Goal: Task Accomplishment & Management: Complete application form

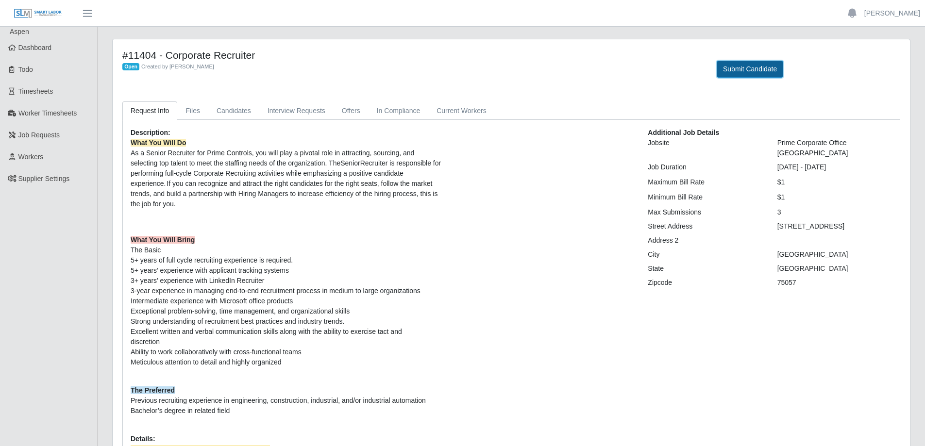
click at [757, 68] on button "Submit Candidate" at bounding box center [749, 69] width 66 height 17
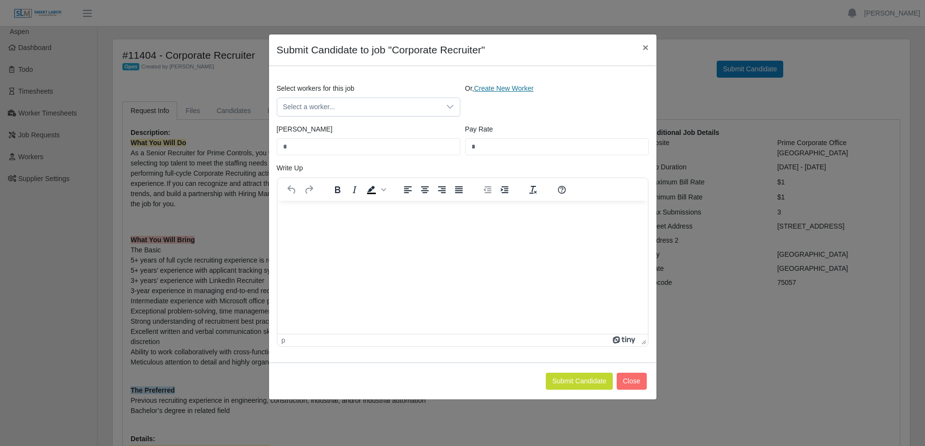
click at [495, 85] on link "Create New Worker" at bounding box center [504, 88] width 60 height 8
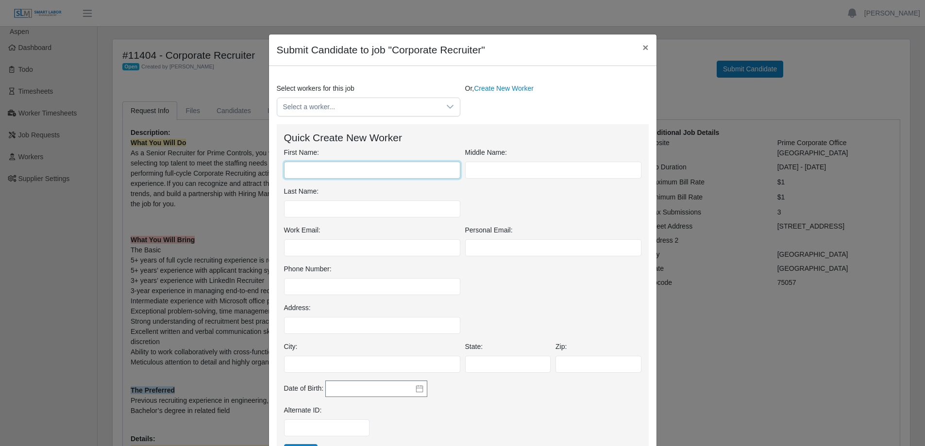
click at [321, 166] on input "First Name:" at bounding box center [372, 170] width 176 height 17
type input "*****"
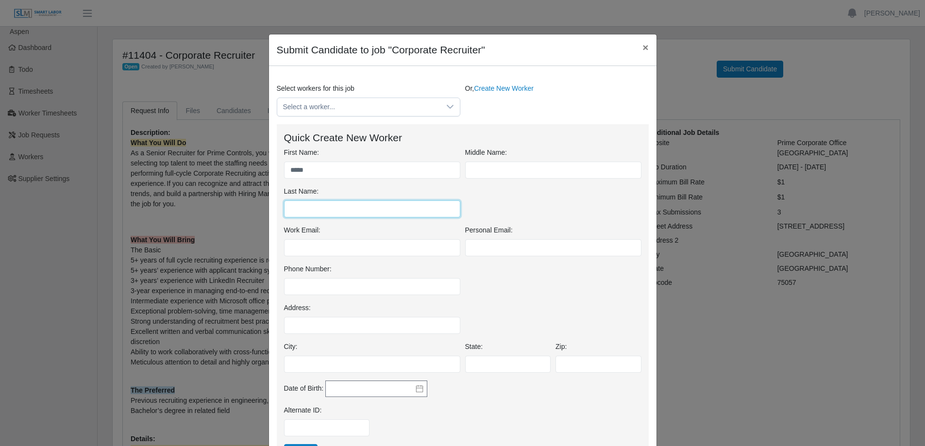
click at [311, 205] on input "Last Name:" at bounding box center [372, 208] width 176 height 17
type input "****"
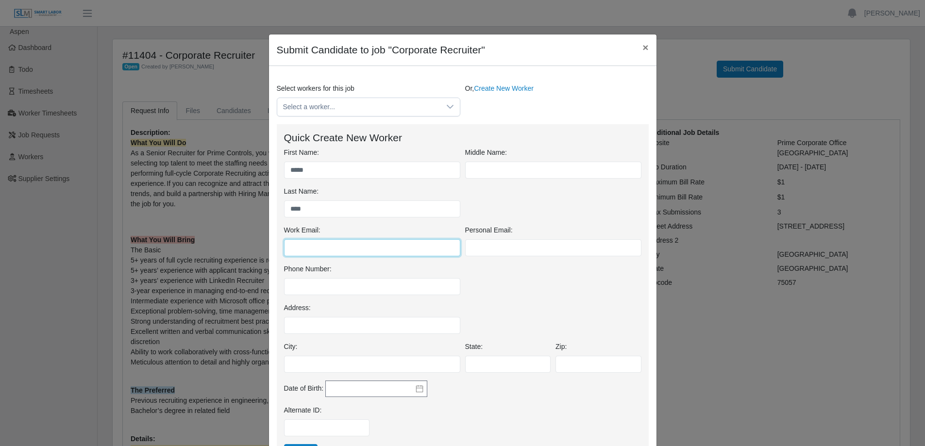
click at [302, 248] on input "Work Email:" at bounding box center [372, 247] width 176 height 17
paste input "**********"
type input "**********"
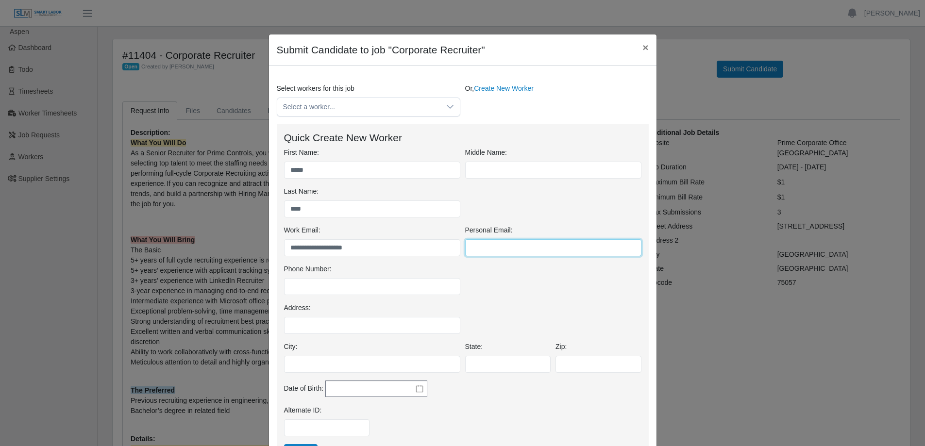
click at [480, 245] on input "Personal Email:" at bounding box center [553, 247] width 176 height 17
paste input "**********"
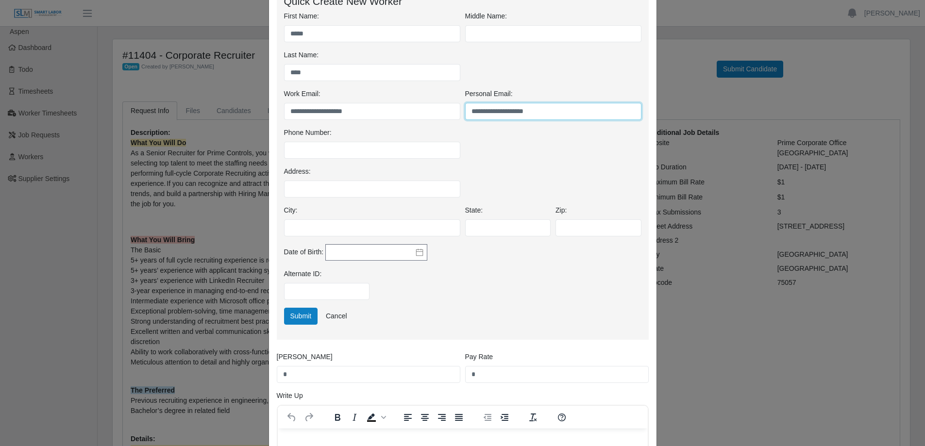
scroll to position [146, 0]
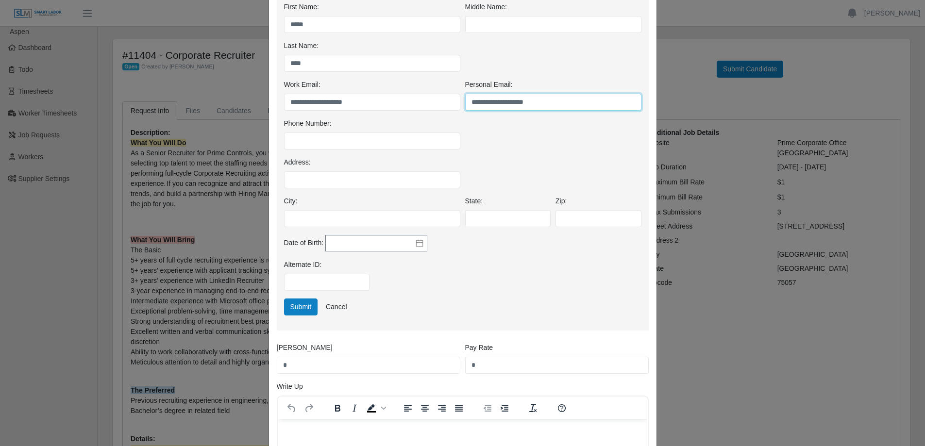
type input "**********"
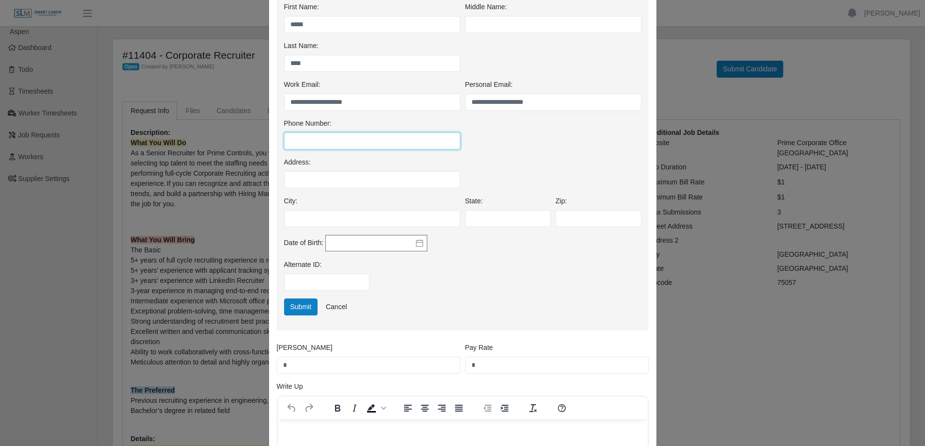
click at [313, 141] on input "Phone Number:" at bounding box center [372, 140] width 176 height 17
paste input "**********"
type input "**********"
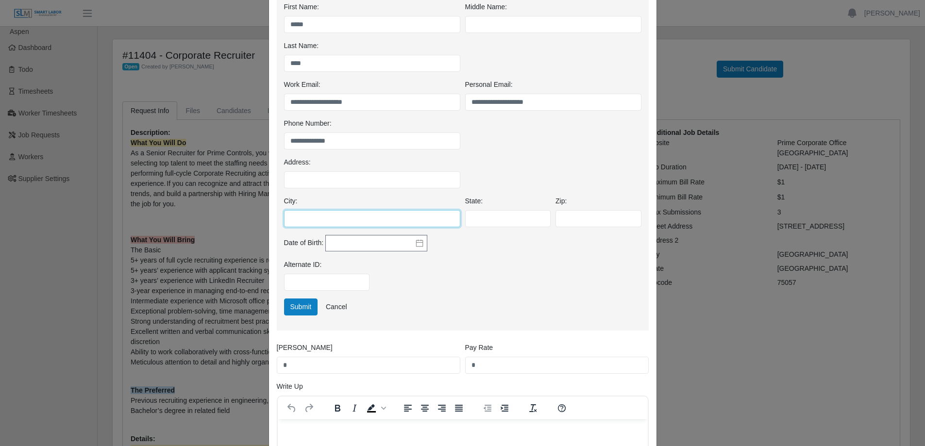
click at [308, 222] on input "City:" at bounding box center [372, 218] width 176 height 17
type input "*******"
click at [519, 222] on input "State:" at bounding box center [508, 218] width 86 height 17
type input "**"
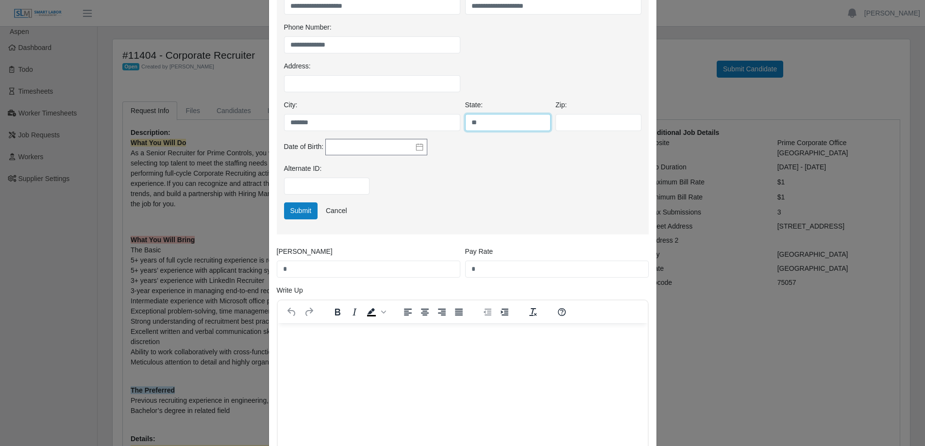
scroll to position [243, 0]
drag, startPoint x: 473, startPoint y: 268, endPoint x: 463, endPoint y: 269, distance: 9.8
click at [465, 269] on input "*" at bounding box center [556, 268] width 183 height 17
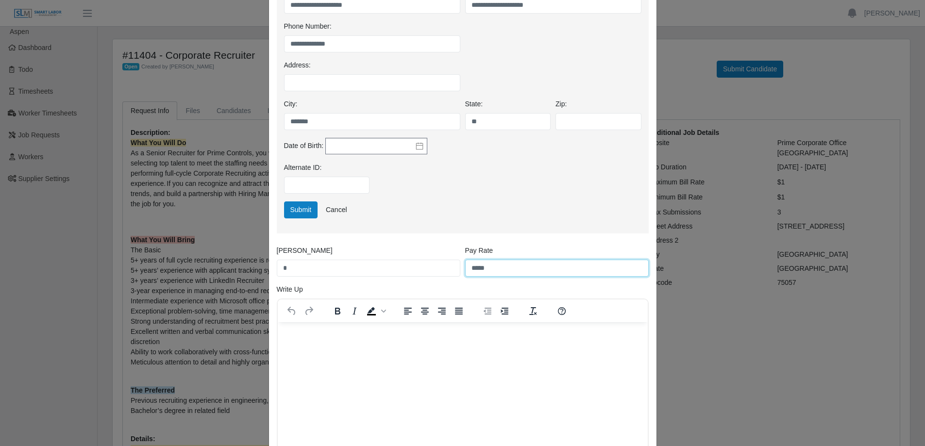
type input "*****"
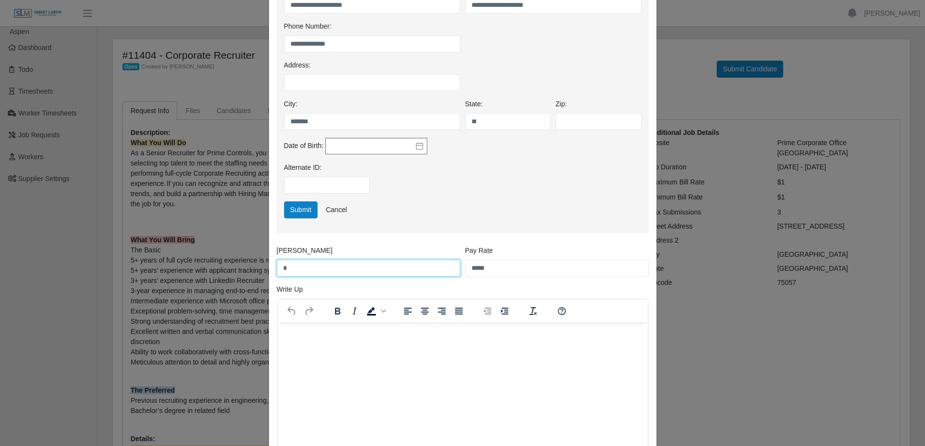
drag, startPoint x: 299, startPoint y: 269, endPoint x: 279, endPoint y: 270, distance: 19.9
click at [279, 270] on input "*" at bounding box center [368, 268] width 183 height 17
type input "*****"
click at [297, 208] on button "Submit" at bounding box center [301, 209] width 34 height 17
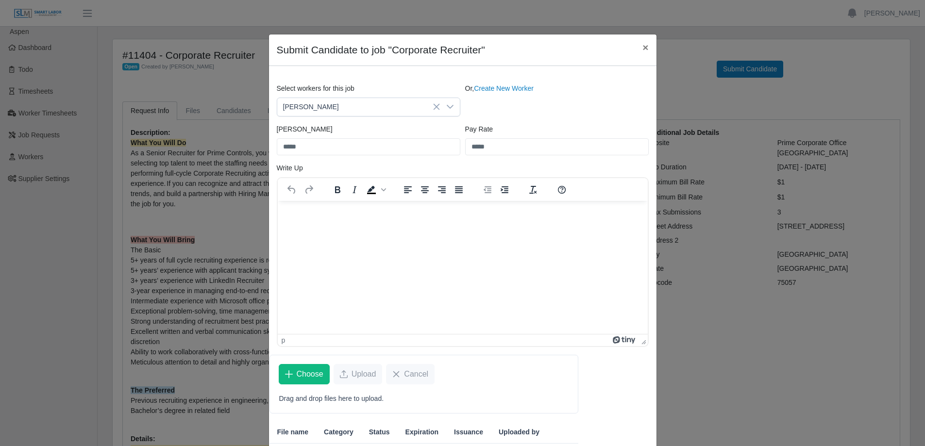
click at [304, 215] on html at bounding box center [462, 213] width 370 height 26
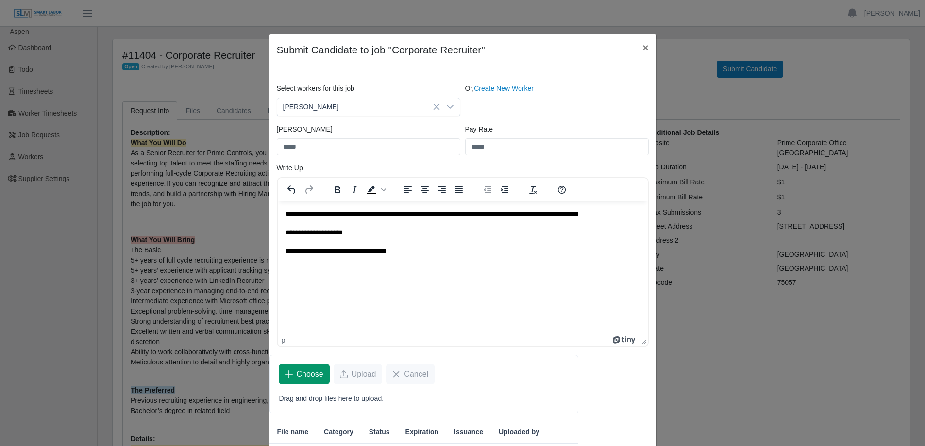
click at [309, 368] on span "Choose" at bounding box center [310, 374] width 27 height 12
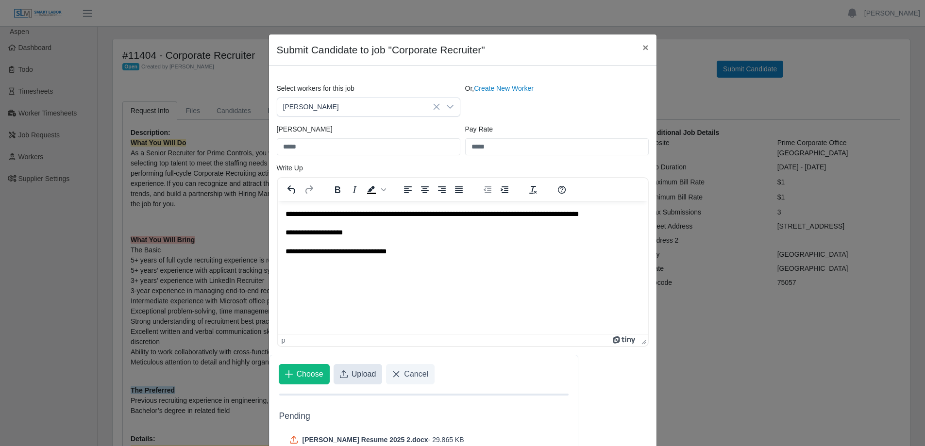
click at [363, 374] on span "Upload" at bounding box center [363, 374] width 25 height 12
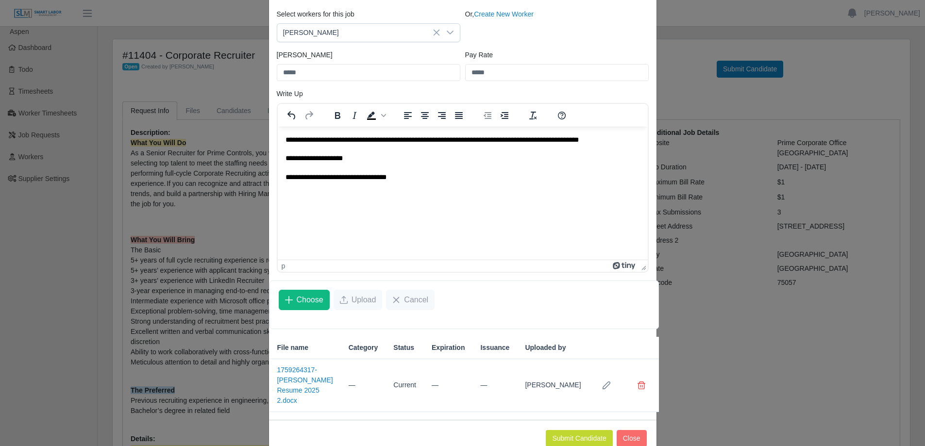
scroll to position [89, 0]
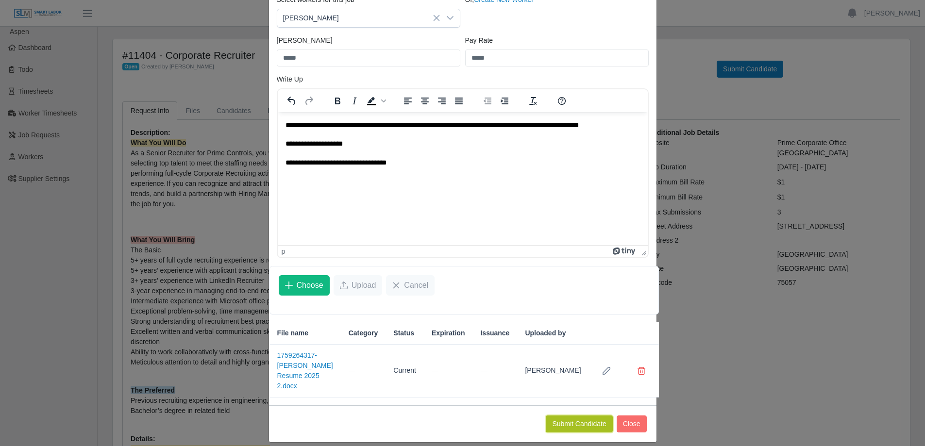
click at [574, 417] on button "Submit Candidate" at bounding box center [578, 423] width 66 height 17
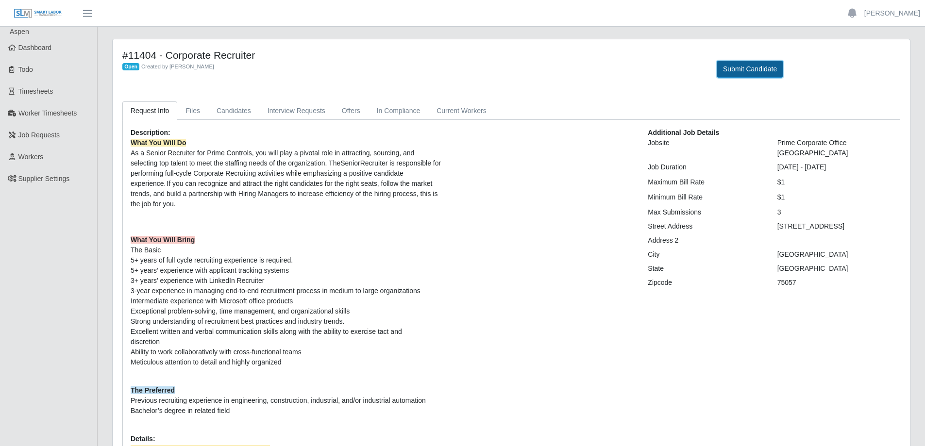
click at [739, 64] on button "Submit Candidate" at bounding box center [749, 69] width 66 height 17
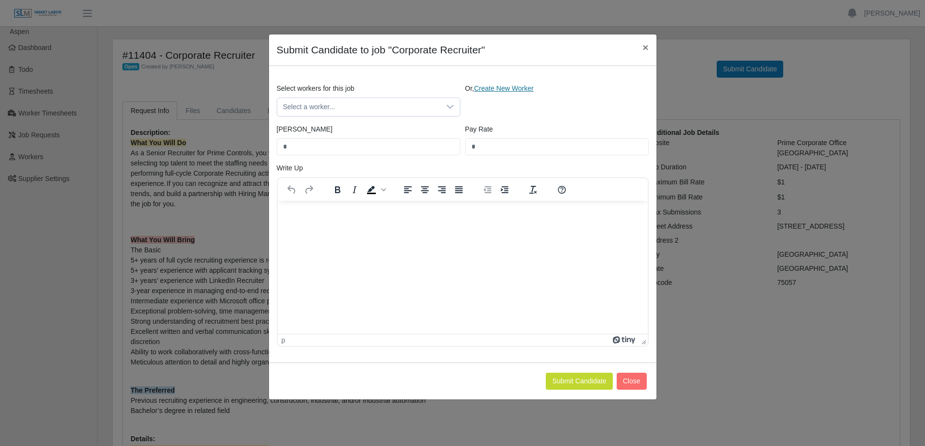
click at [494, 92] on link "Create New Worker" at bounding box center [504, 88] width 60 height 8
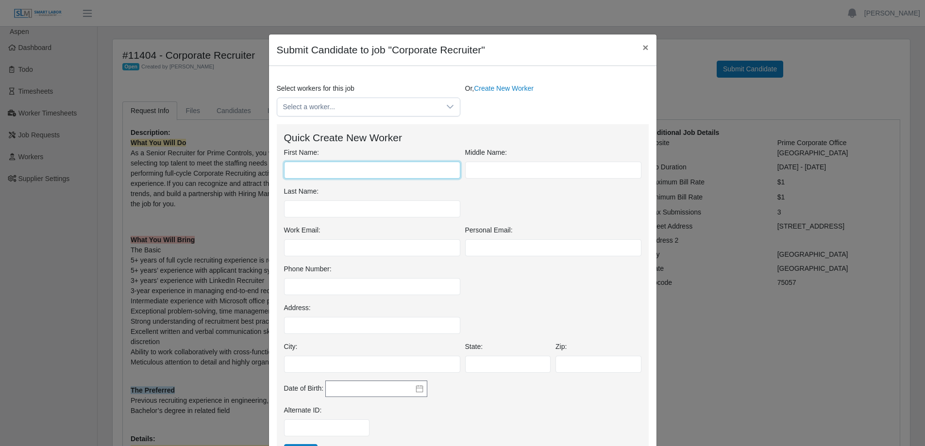
click at [332, 168] on input "First Name:" at bounding box center [372, 170] width 176 height 17
type input "*******"
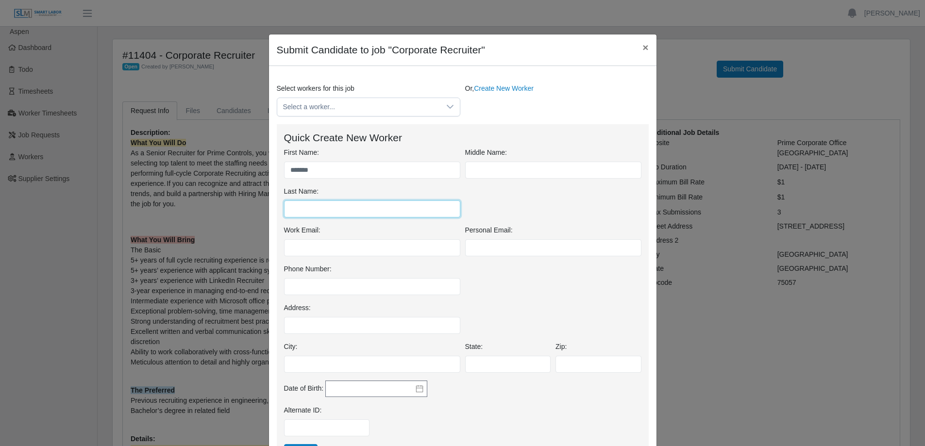
click at [307, 208] on input "Last Name:" at bounding box center [372, 208] width 176 height 17
type input "****"
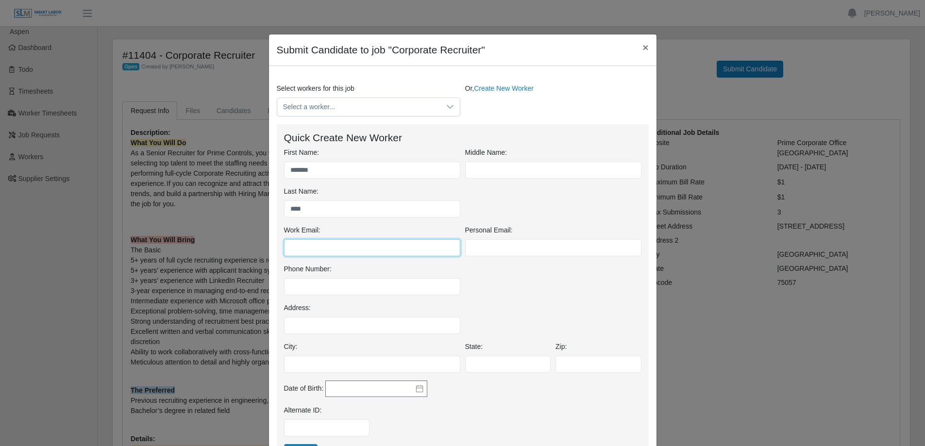
click at [293, 249] on input "Work Email:" at bounding box center [372, 247] width 176 height 17
paste input "**********"
type input "**********"
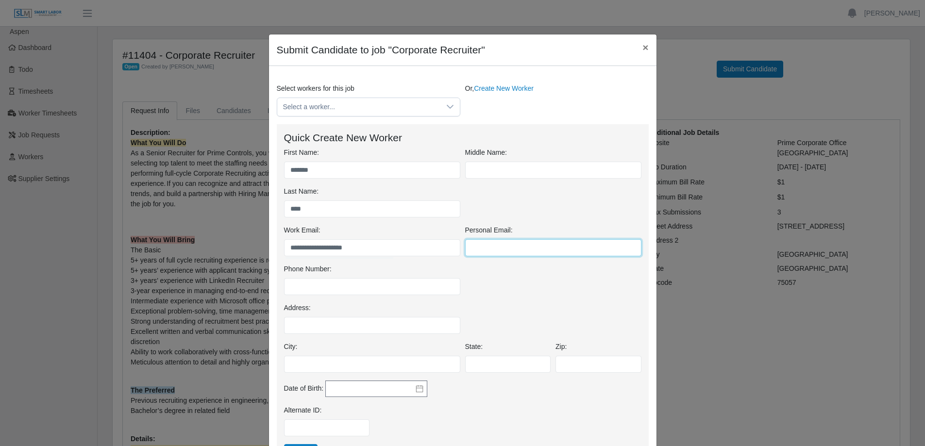
click at [501, 248] on input "Personal Email:" at bounding box center [553, 247] width 176 height 17
paste input "**********"
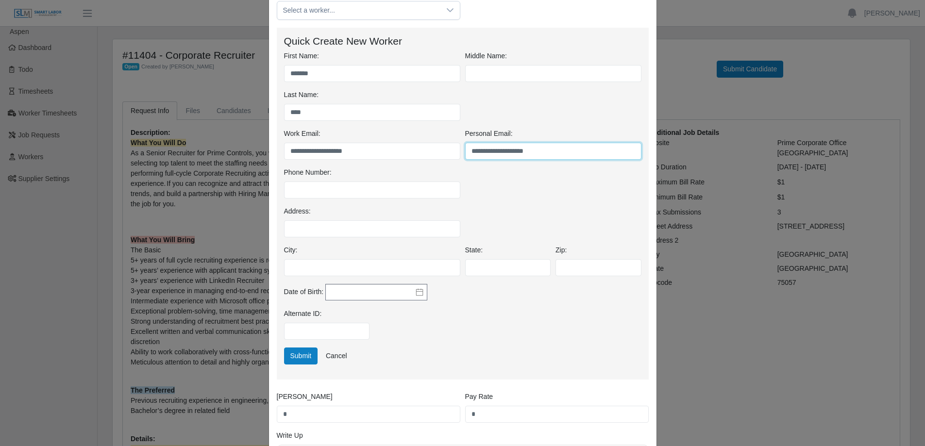
scroll to position [97, 0]
type input "**********"
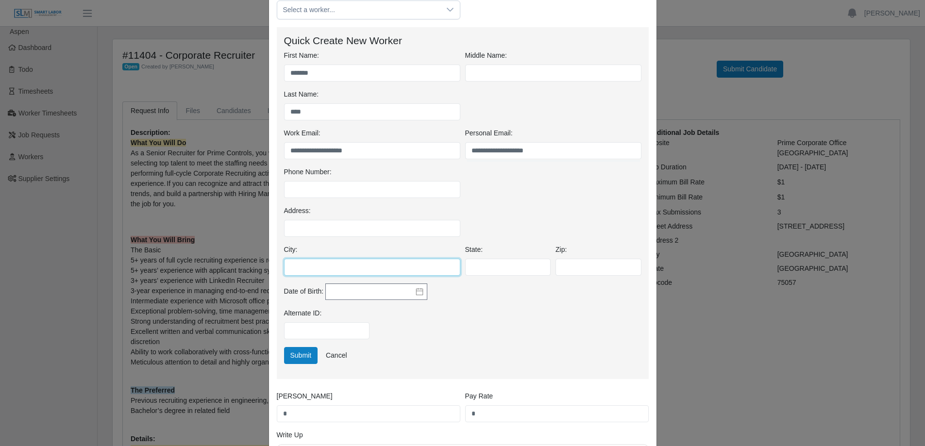
click at [297, 266] on input "City:" at bounding box center [372, 267] width 176 height 17
type input "*****"
click at [495, 262] on input "State:" at bounding box center [508, 267] width 86 height 17
type input "**"
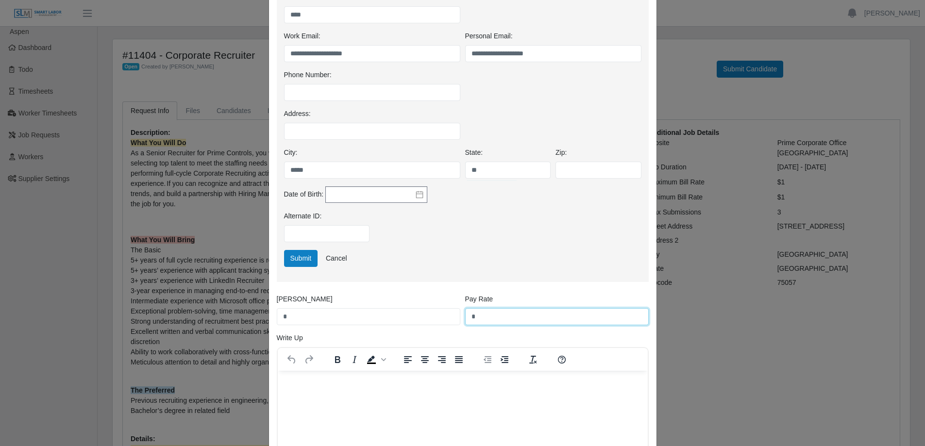
drag, startPoint x: 479, startPoint y: 316, endPoint x: 467, endPoint y: 317, distance: 12.2
click at [467, 317] on input "*" at bounding box center [556, 316] width 183 height 17
type input "*****"
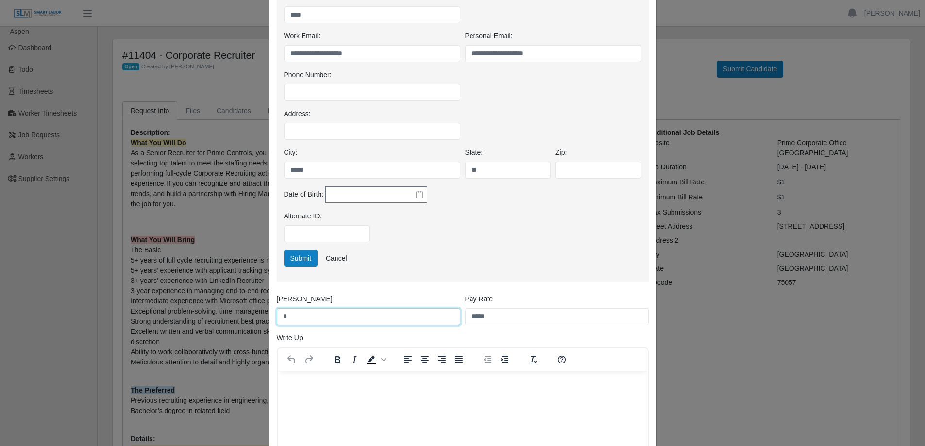
drag, startPoint x: 296, startPoint y: 318, endPoint x: 265, endPoint y: 317, distance: 30.6
click at [269, 317] on div "**********" at bounding box center [462, 202] width 387 height 661
type input "*****"
click at [291, 258] on button "Submit" at bounding box center [301, 258] width 34 height 17
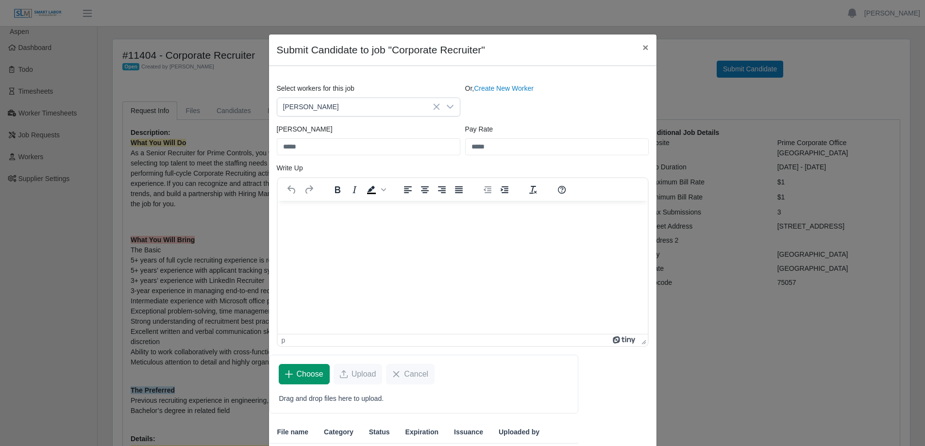
click at [307, 371] on span "Choose" at bounding box center [310, 374] width 27 height 12
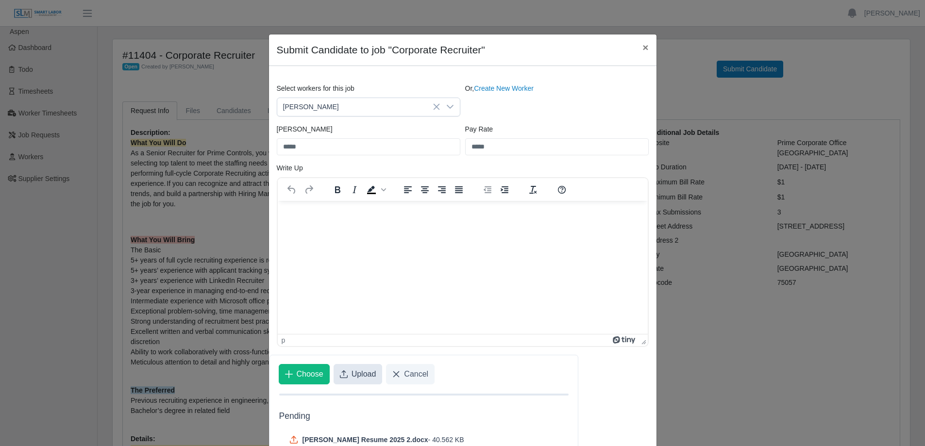
click at [354, 379] on span "Upload" at bounding box center [363, 374] width 25 height 12
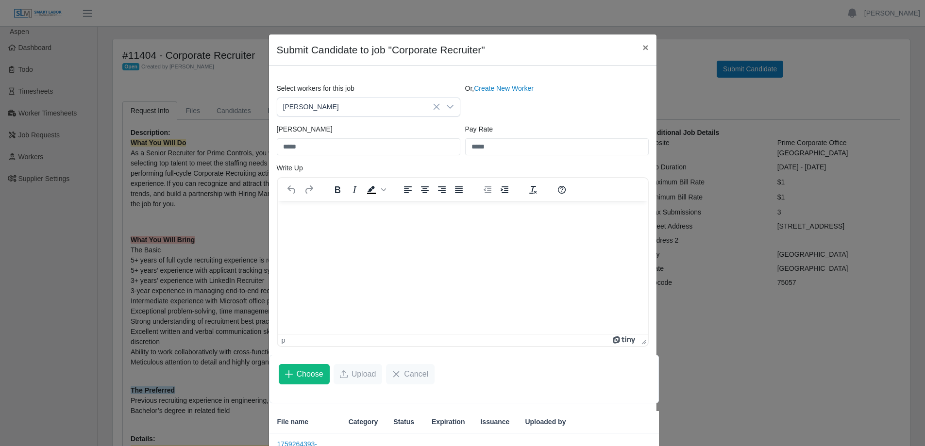
click at [314, 213] on p "Rich Text Area. Press ALT-0 for help." at bounding box center [462, 213] width 354 height 11
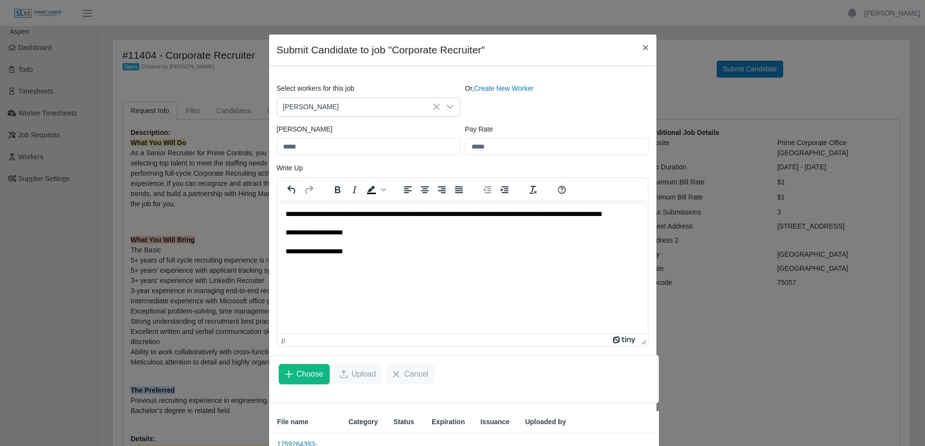
scroll to position [89, 0]
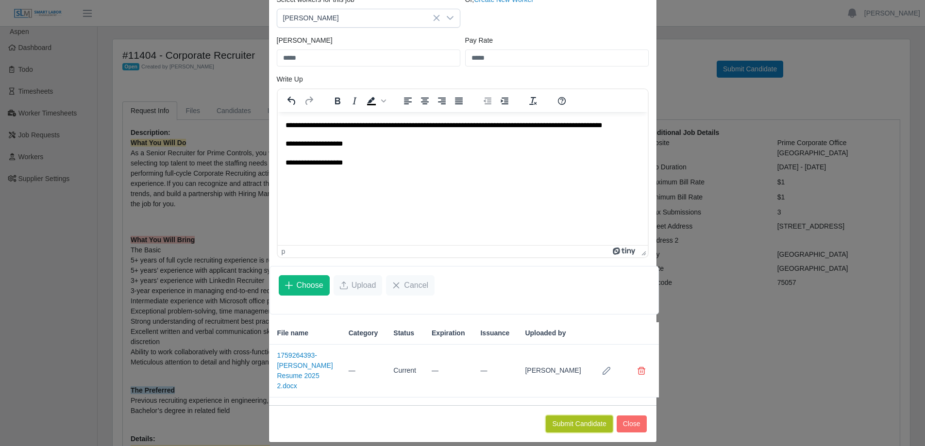
click at [567, 415] on button "Submit Candidate" at bounding box center [578, 423] width 66 height 17
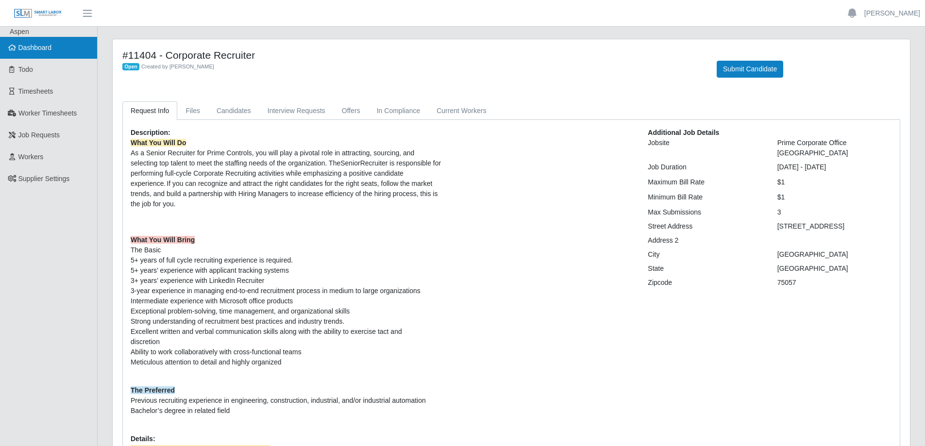
click at [50, 49] on span "Dashboard" at bounding box center [34, 48] width 33 height 8
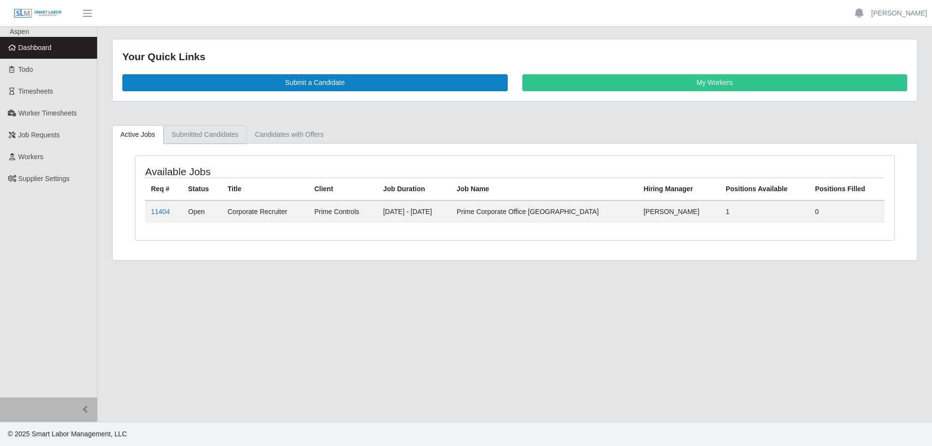
click at [199, 135] on link "Submitted Candidates" at bounding box center [205, 134] width 83 height 19
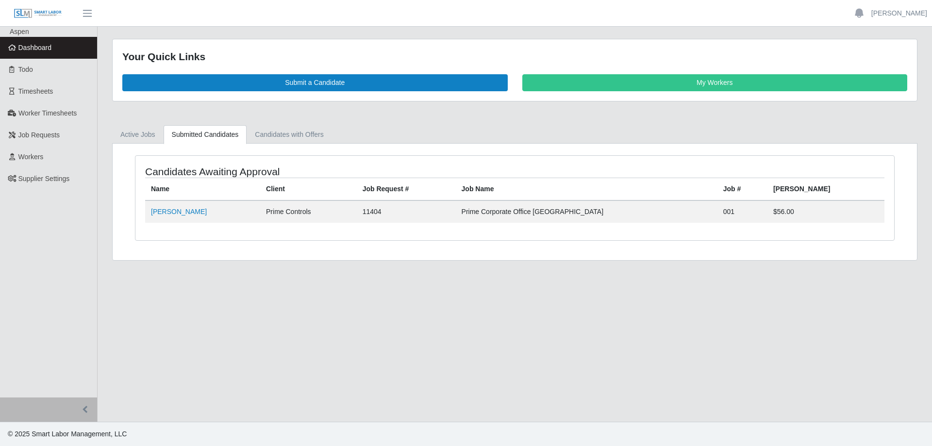
click at [202, 136] on link "Submitted Candidates" at bounding box center [205, 134] width 83 height 19
click at [40, 50] on span "Dashboard" at bounding box center [34, 48] width 33 height 8
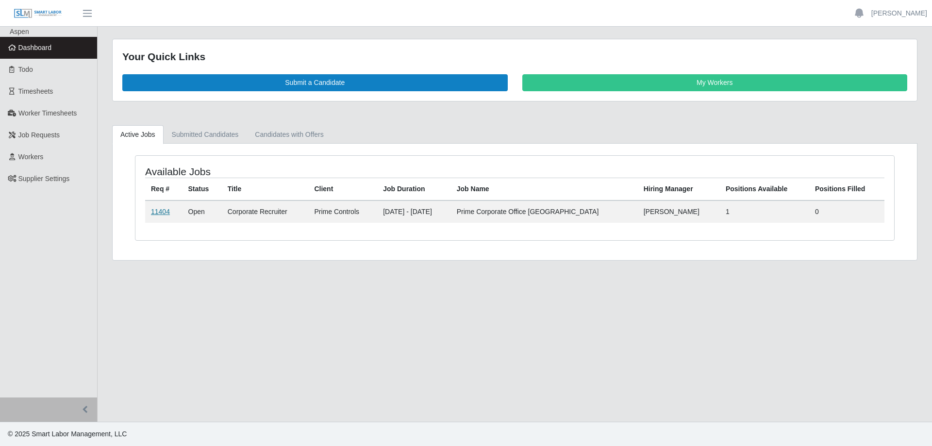
click at [163, 209] on link "11404" at bounding box center [160, 212] width 19 height 8
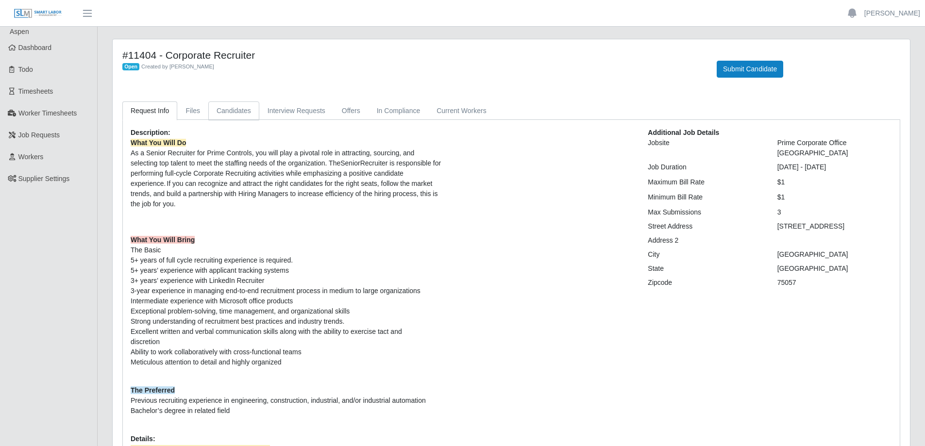
click at [240, 113] on link "Candidates" at bounding box center [233, 110] width 51 height 19
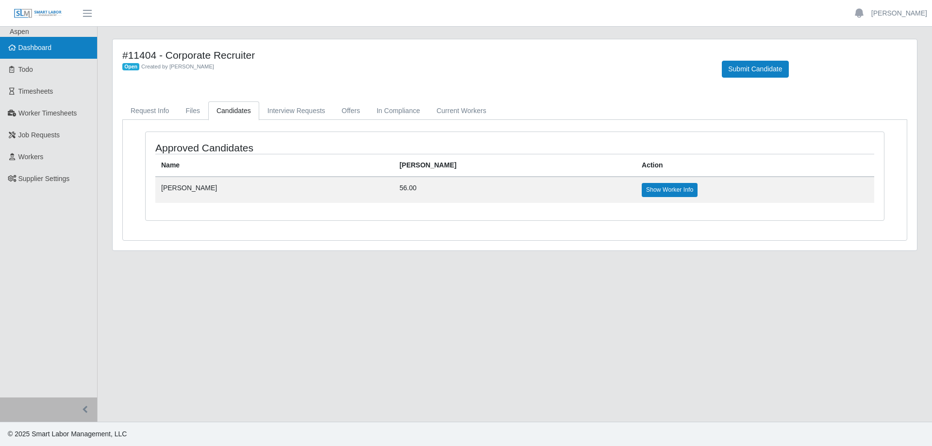
click at [50, 53] on link "Dashboard" at bounding box center [48, 48] width 97 height 22
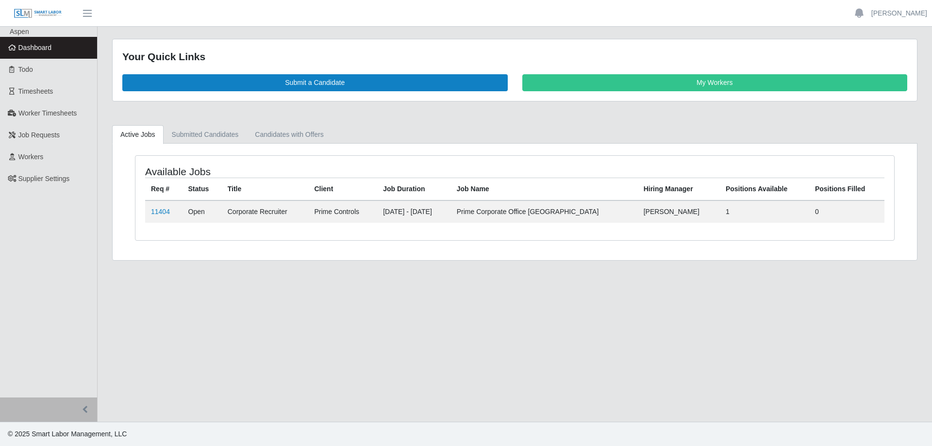
click at [76, 50] on link "Dashboard" at bounding box center [48, 48] width 97 height 22
click at [159, 213] on link "11404" at bounding box center [160, 212] width 19 height 8
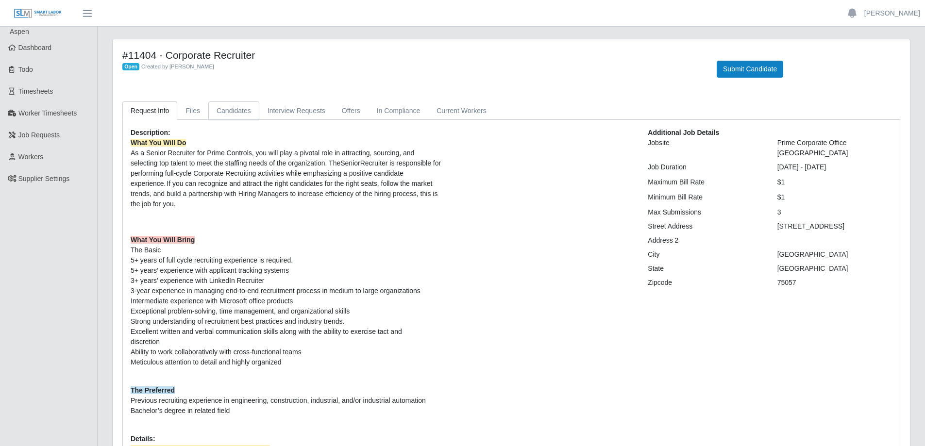
click at [228, 114] on link "Candidates" at bounding box center [233, 110] width 51 height 19
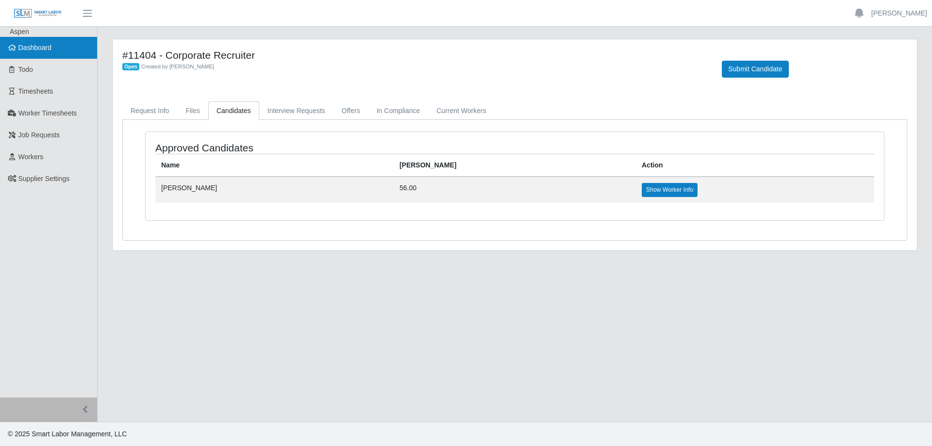
click at [49, 52] on link "Dashboard" at bounding box center [48, 48] width 97 height 22
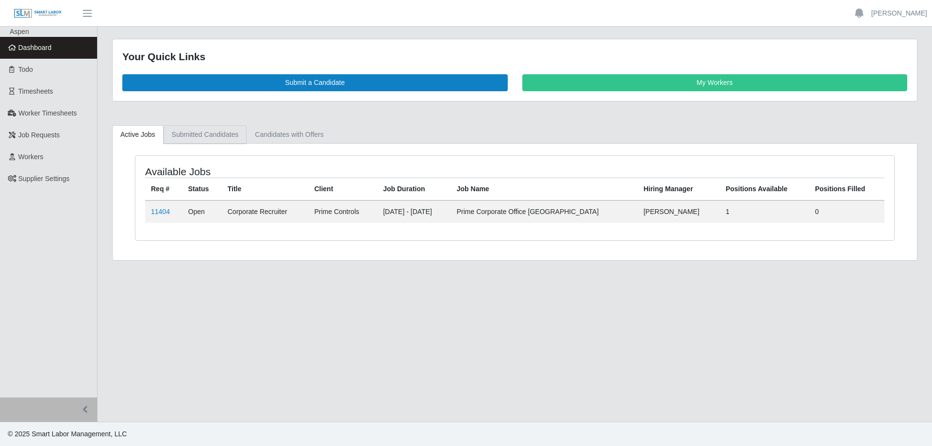
click at [217, 136] on link "Submitted Candidates" at bounding box center [205, 134] width 83 height 19
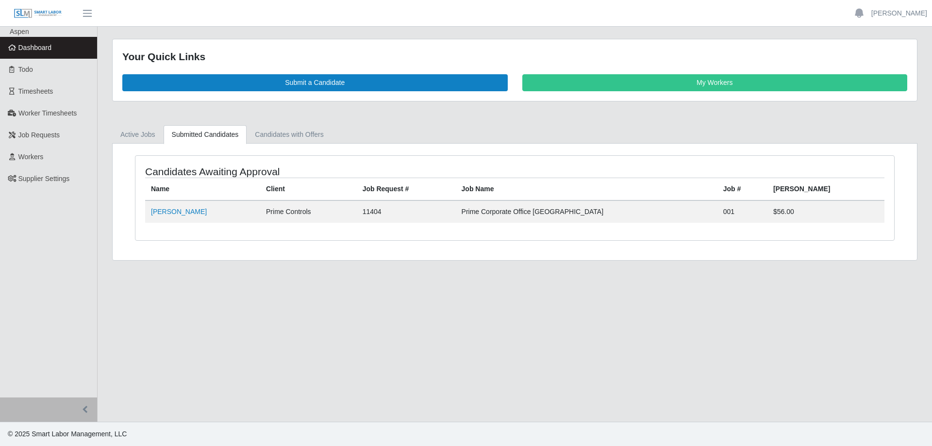
click at [45, 49] on span "Dashboard" at bounding box center [34, 48] width 33 height 8
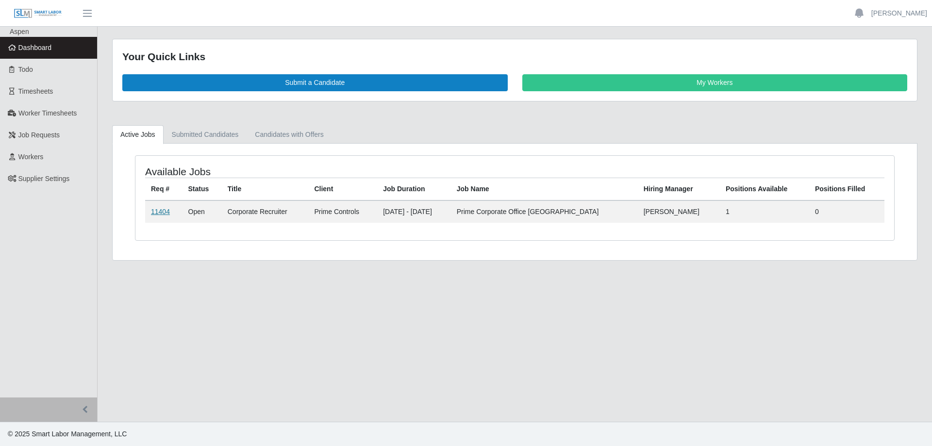
click at [161, 215] on link "11404" at bounding box center [160, 212] width 19 height 8
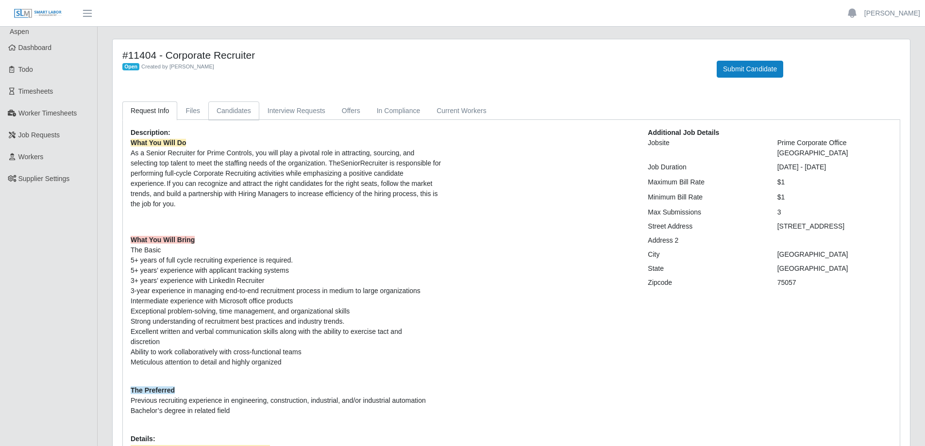
click at [226, 112] on link "Candidates" at bounding box center [233, 110] width 51 height 19
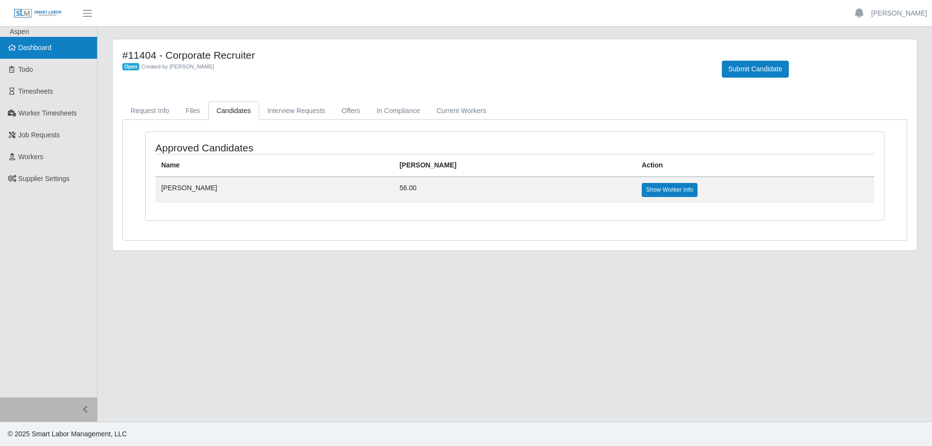
click at [37, 50] on span "Dashboard" at bounding box center [34, 48] width 33 height 8
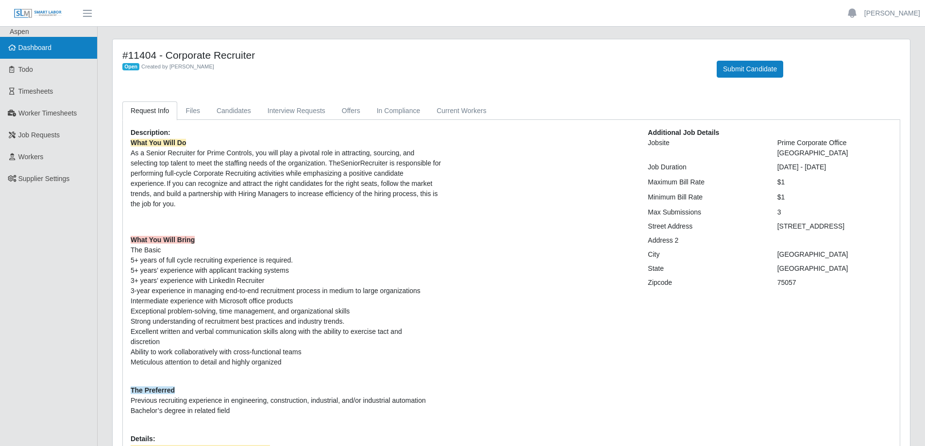
click at [53, 53] on link "Dashboard" at bounding box center [48, 48] width 97 height 22
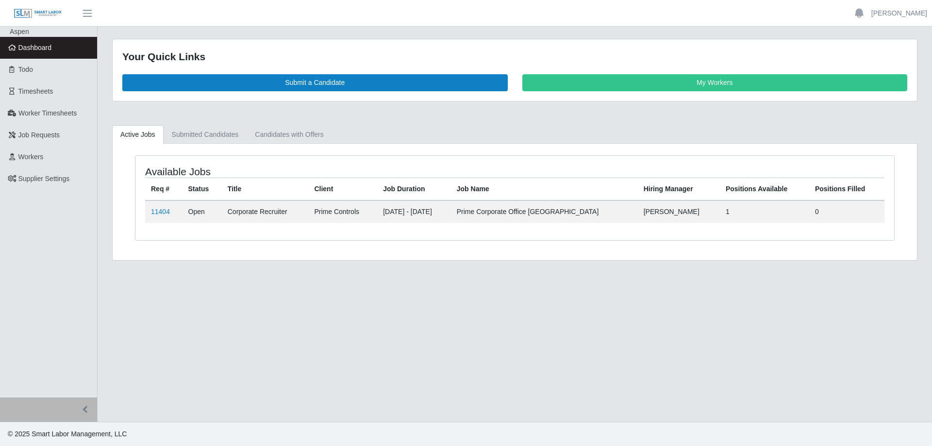
click at [162, 217] on td "11404" at bounding box center [163, 211] width 37 height 22
click at [162, 213] on link "11404" at bounding box center [160, 212] width 19 height 8
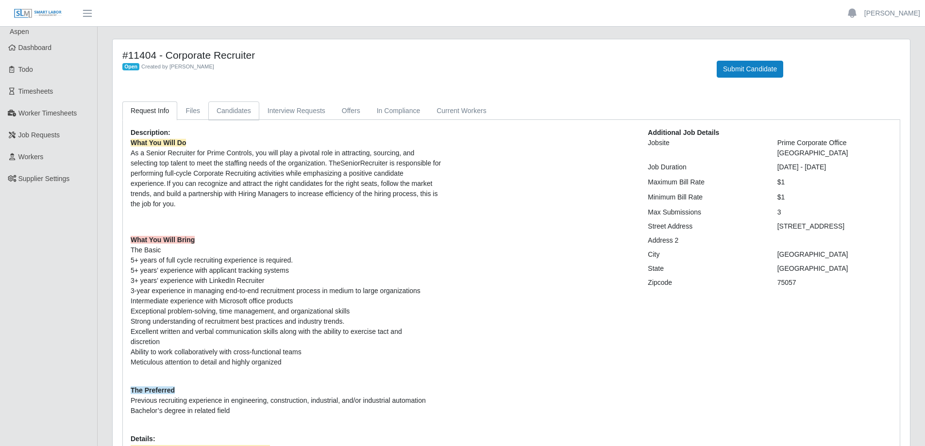
click at [228, 107] on link "Candidates" at bounding box center [233, 110] width 51 height 19
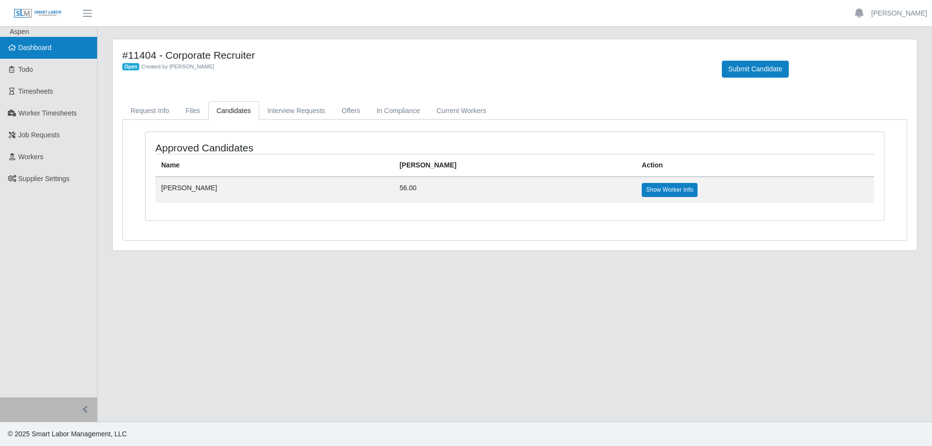
click at [56, 49] on link "Dashboard" at bounding box center [48, 48] width 97 height 22
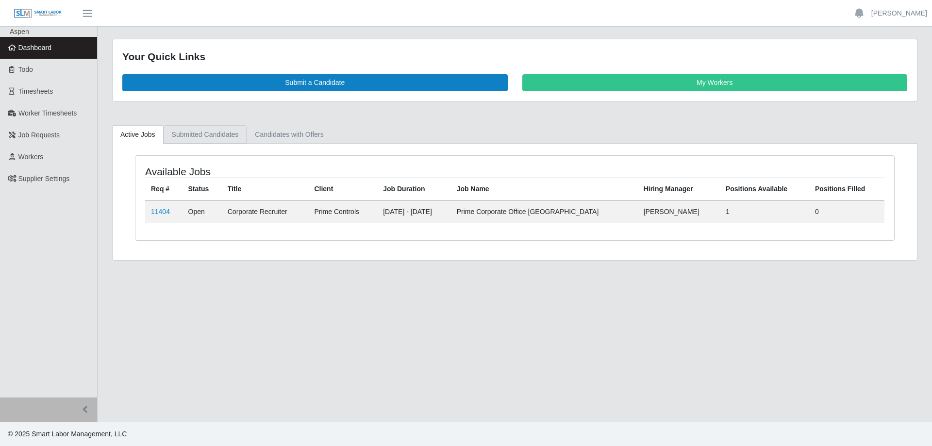
click at [197, 137] on link "Submitted Candidates" at bounding box center [205, 134] width 83 height 19
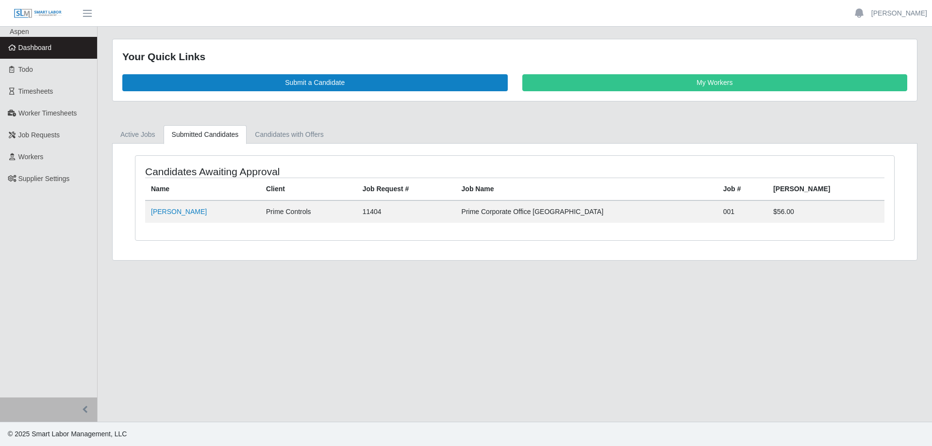
click at [50, 51] on span "Dashboard" at bounding box center [34, 48] width 33 height 8
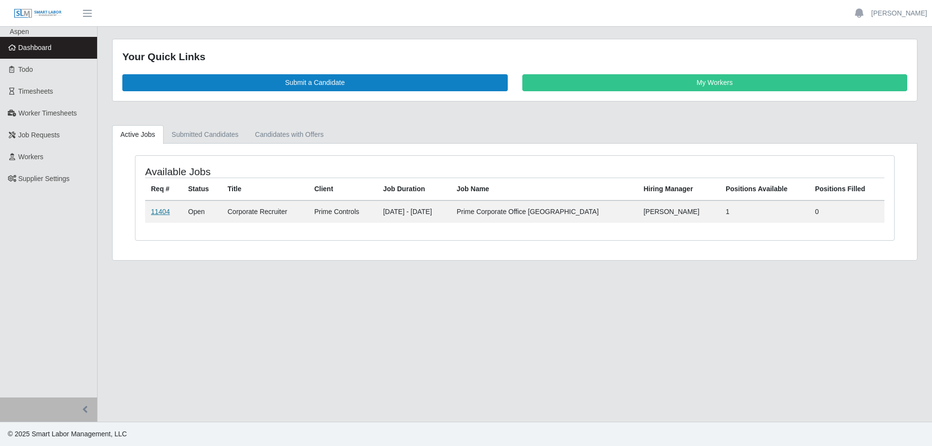
click at [160, 214] on link "11404" at bounding box center [160, 212] width 19 height 8
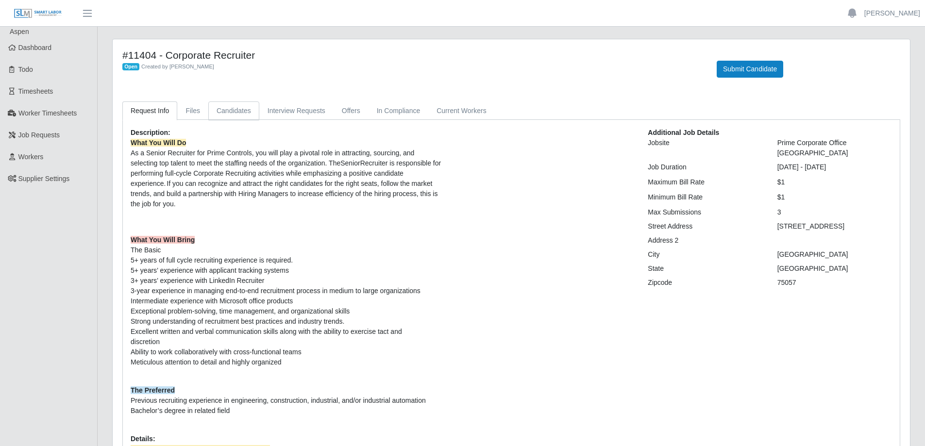
click at [234, 114] on link "Candidates" at bounding box center [233, 110] width 51 height 19
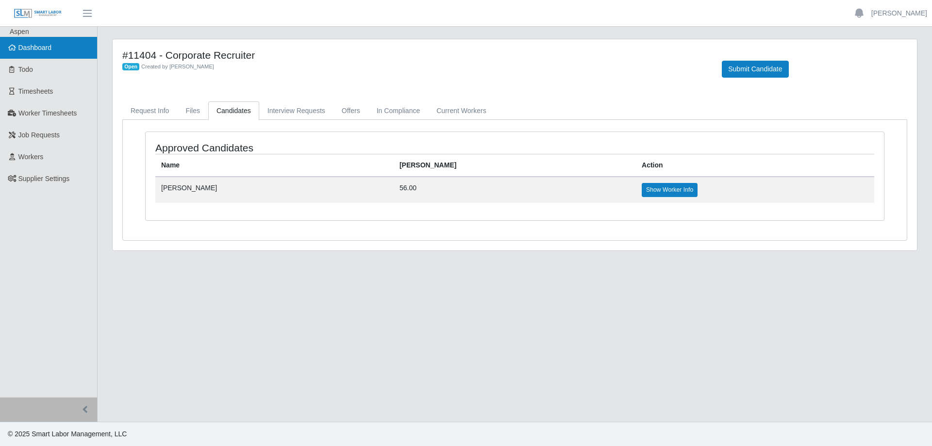
click at [50, 53] on link "Dashboard" at bounding box center [48, 48] width 97 height 22
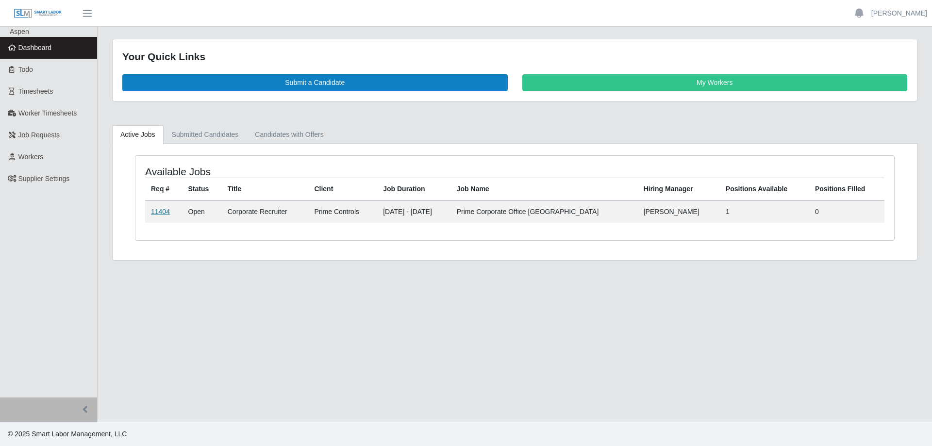
click at [166, 209] on link "11404" at bounding box center [160, 212] width 19 height 8
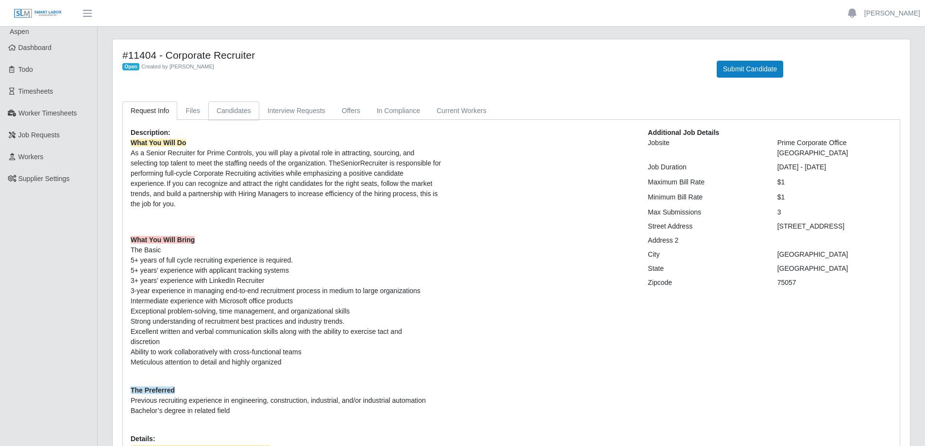
click at [227, 115] on link "Candidates" at bounding box center [233, 110] width 51 height 19
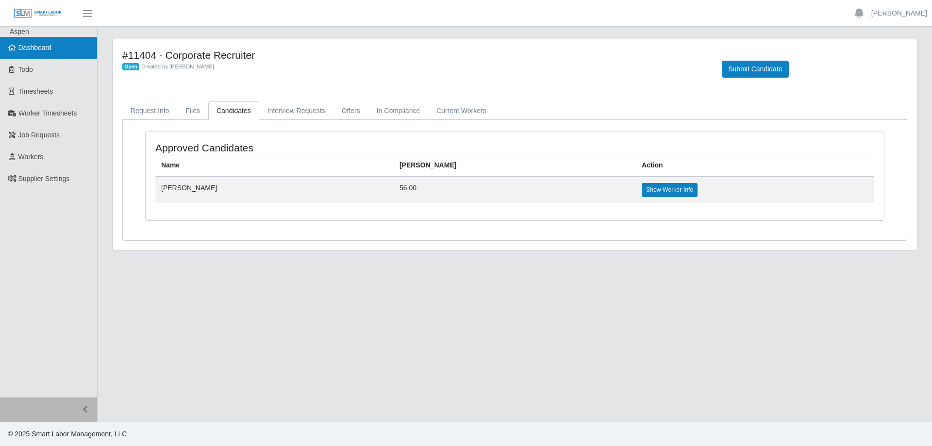
click at [51, 51] on span "Dashboard" at bounding box center [34, 48] width 33 height 8
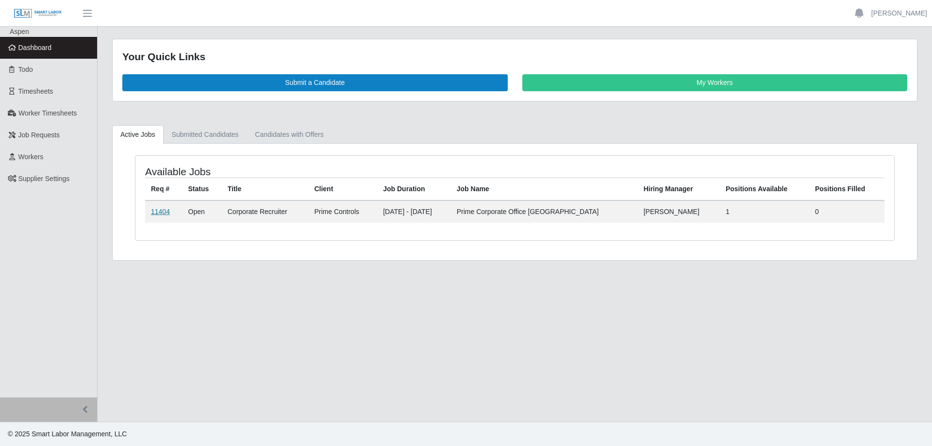
click at [164, 212] on link "11404" at bounding box center [160, 212] width 19 height 8
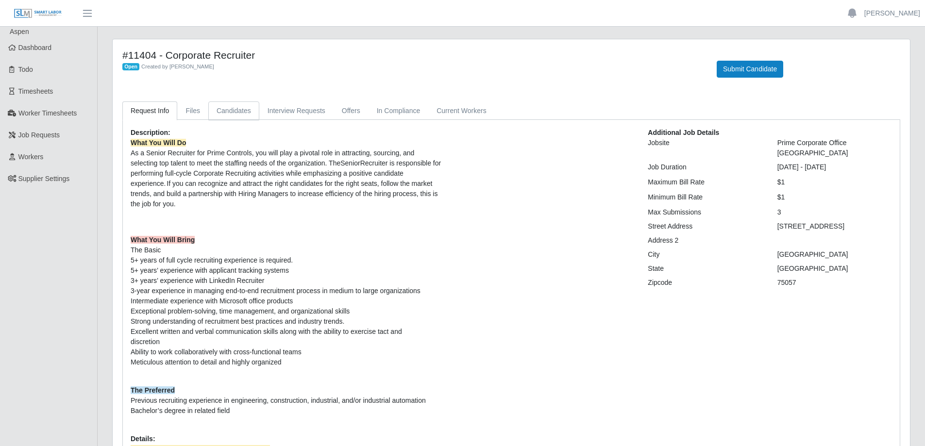
click at [245, 112] on link "Candidates" at bounding box center [233, 110] width 51 height 19
click at [49, 51] on span "Dashboard" at bounding box center [34, 48] width 33 height 8
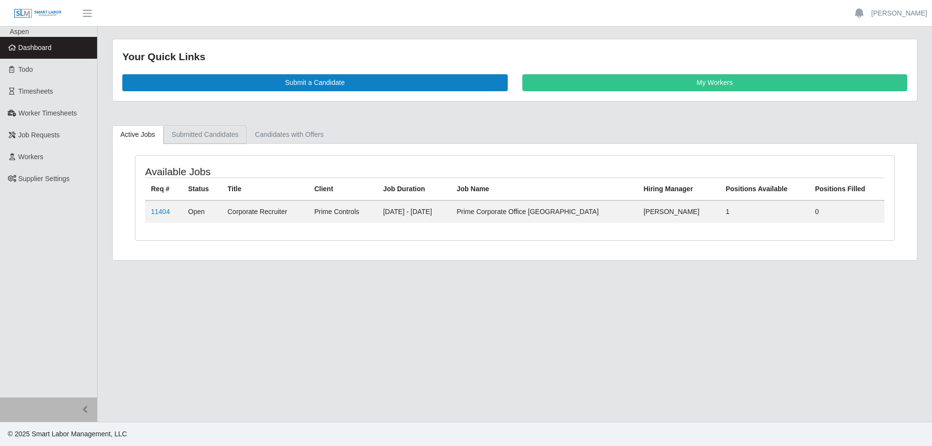
click at [190, 139] on link "Submitted Candidates" at bounding box center [205, 134] width 83 height 19
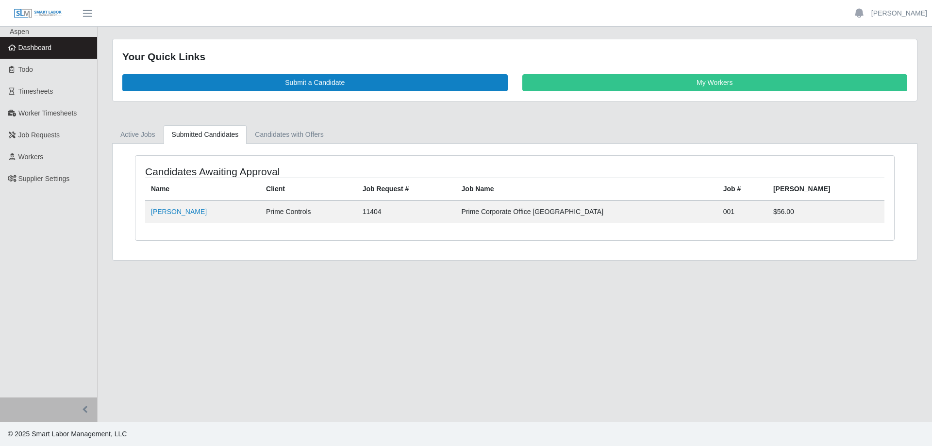
click at [47, 48] on span "Dashboard" at bounding box center [34, 48] width 33 height 8
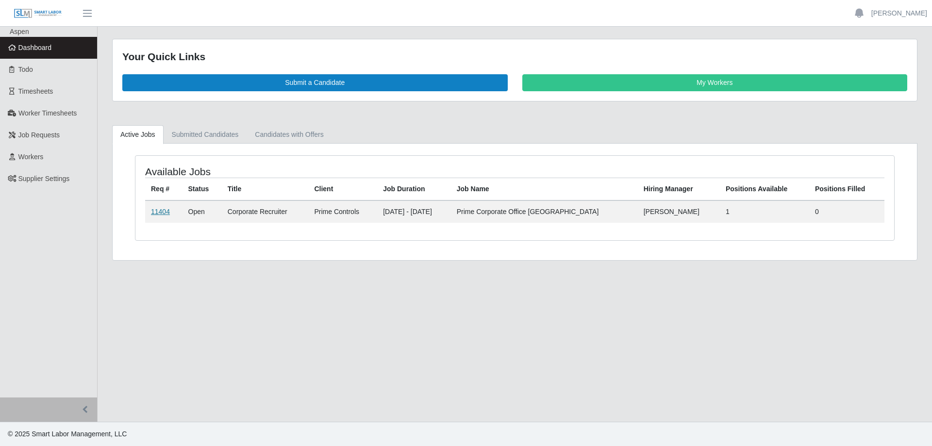
click at [155, 209] on link "11404" at bounding box center [160, 212] width 19 height 8
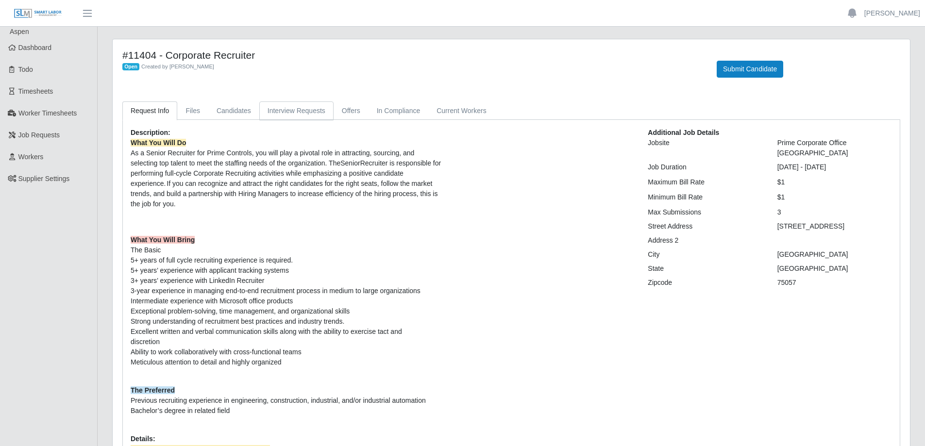
click at [297, 113] on link "Interview Requests" at bounding box center [296, 110] width 74 height 19
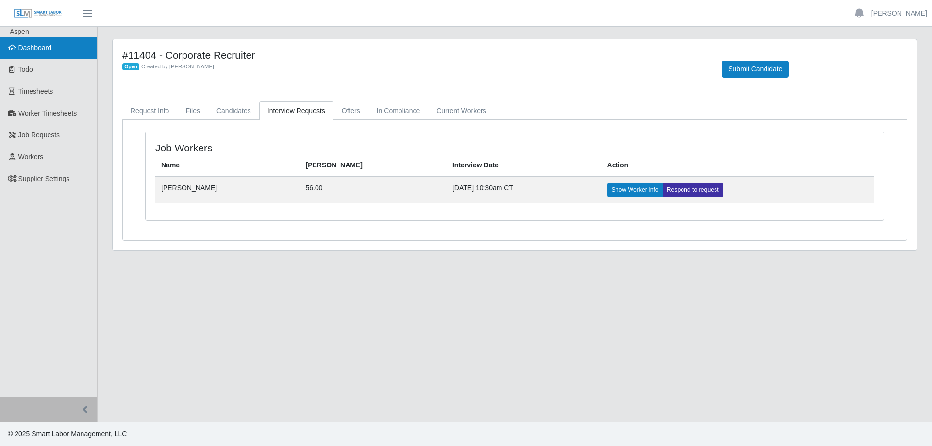
click at [37, 45] on span "Dashboard" at bounding box center [34, 48] width 33 height 8
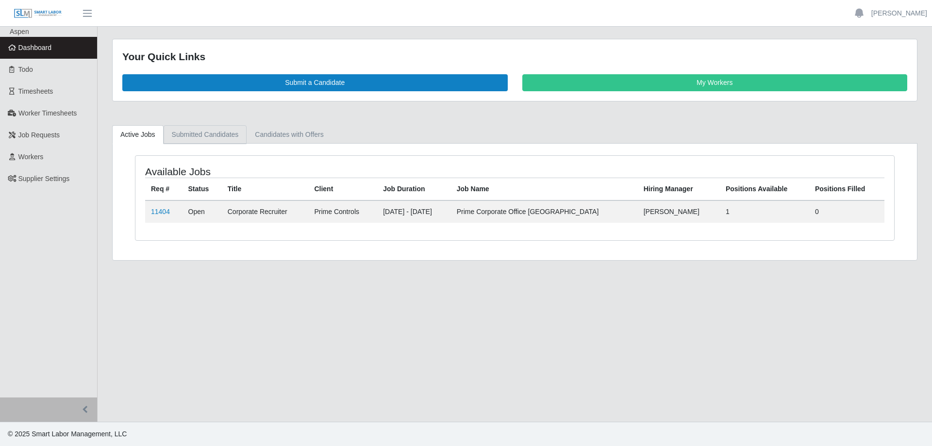
click at [197, 136] on link "Submitted Candidates" at bounding box center [205, 134] width 83 height 19
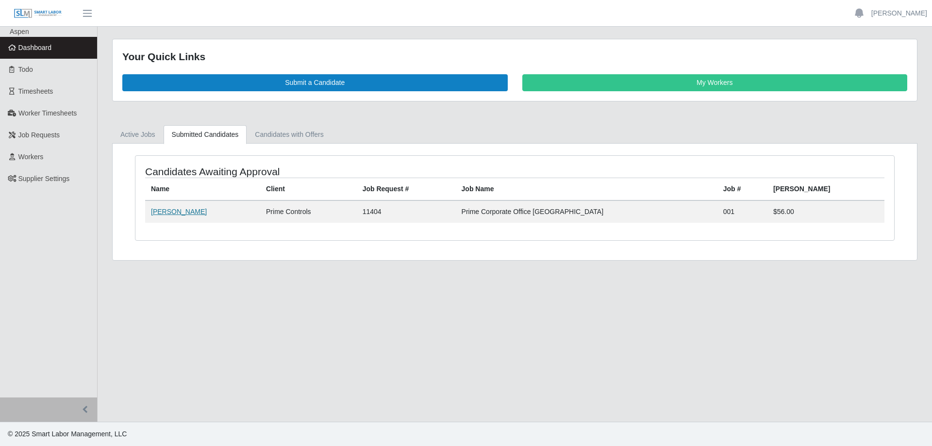
click at [159, 215] on link "[PERSON_NAME]" at bounding box center [179, 212] width 56 height 8
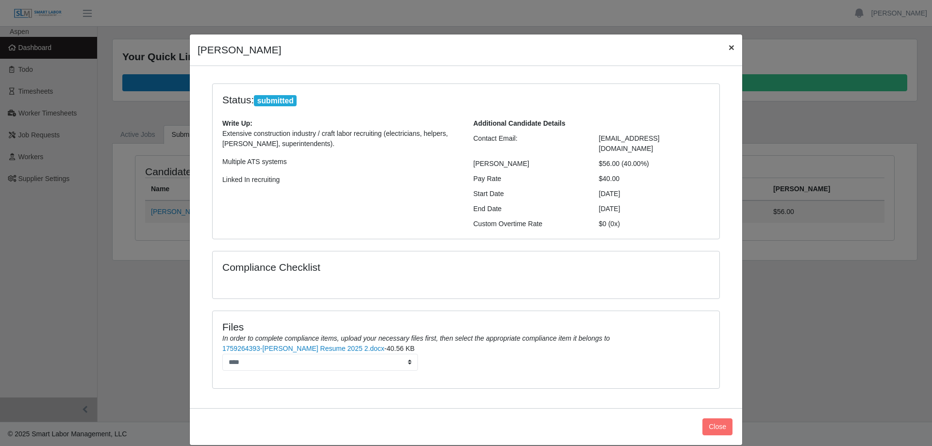
click at [728, 48] on span "×" at bounding box center [731, 47] width 6 height 11
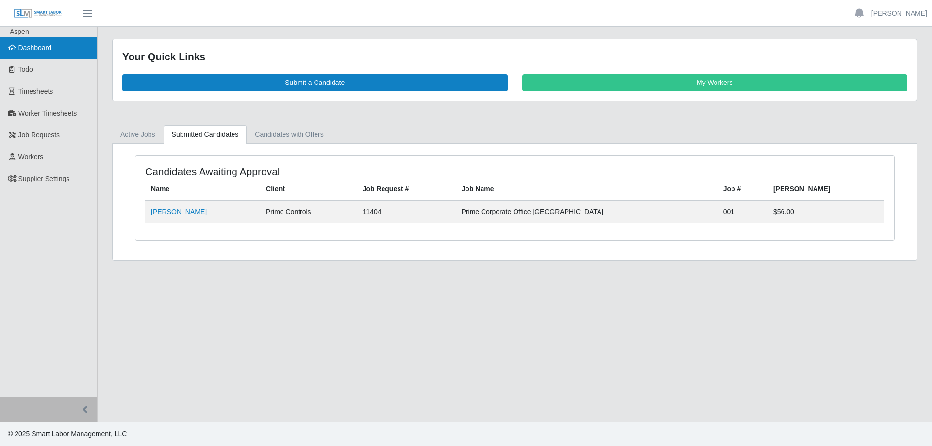
click at [47, 46] on span "Dashboard" at bounding box center [34, 48] width 33 height 8
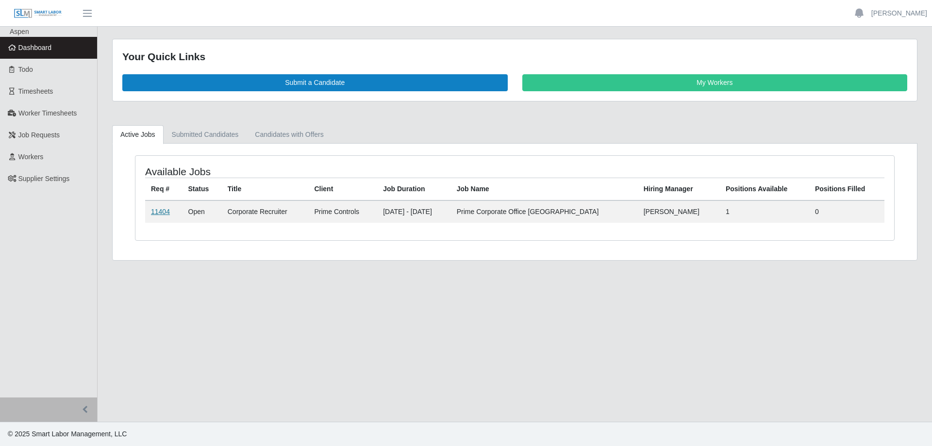
click at [153, 210] on link "11404" at bounding box center [160, 212] width 19 height 8
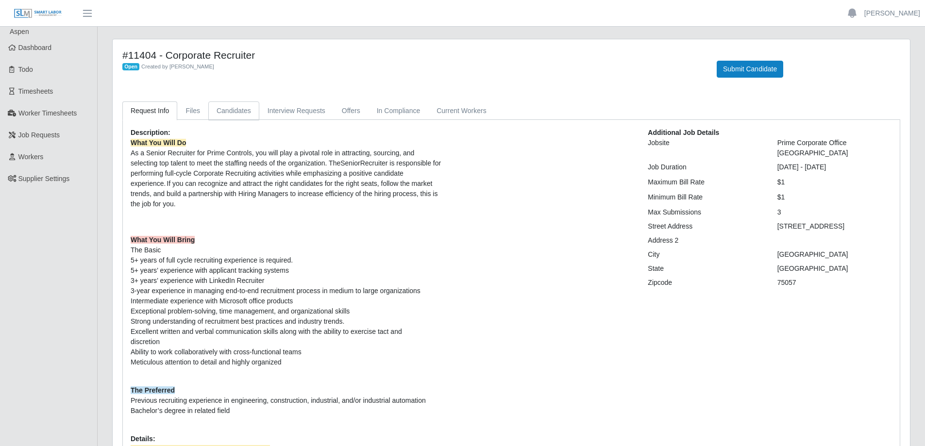
click at [232, 112] on link "Candidates" at bounding box center [233, 110] width 51 height 19
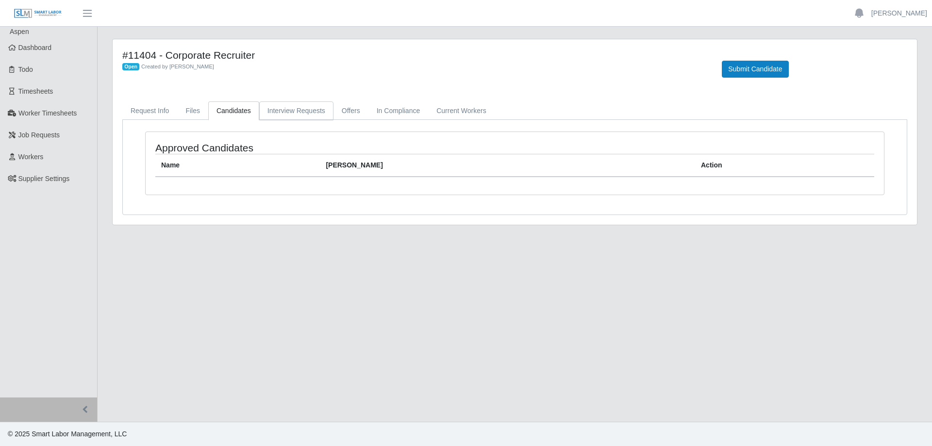
click at [277, 114] on link "Interview Requests" at bounding box center [296, 110] width 74 height 19
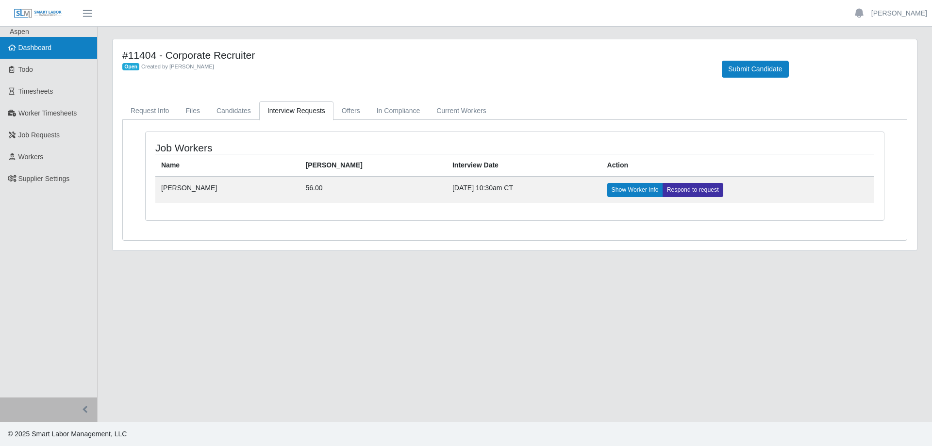
click at [22, 50] on span "Dashboard" at bounding box center [34, 48] width 33 height 8
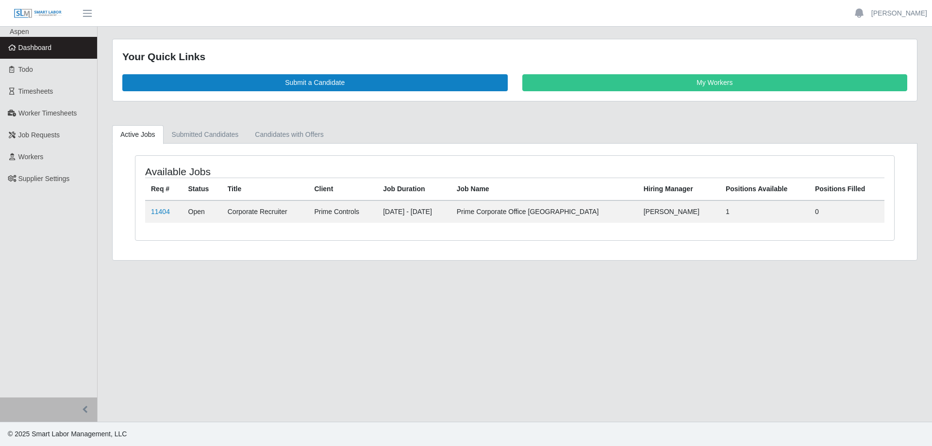
click at [40, 48] on span "Dashboard" at bounding box center [34, 48] width 33 height 8
click at [161, 213] on link "11404" at bounding box center [160, 212] width 19 height 8
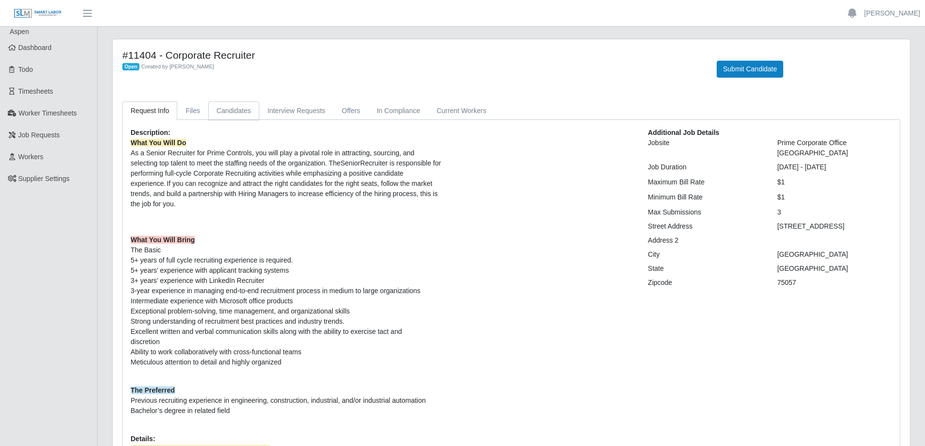
click at [231, 114] on link "Candidates" at bounding box center [233, 110] width 51 height 19
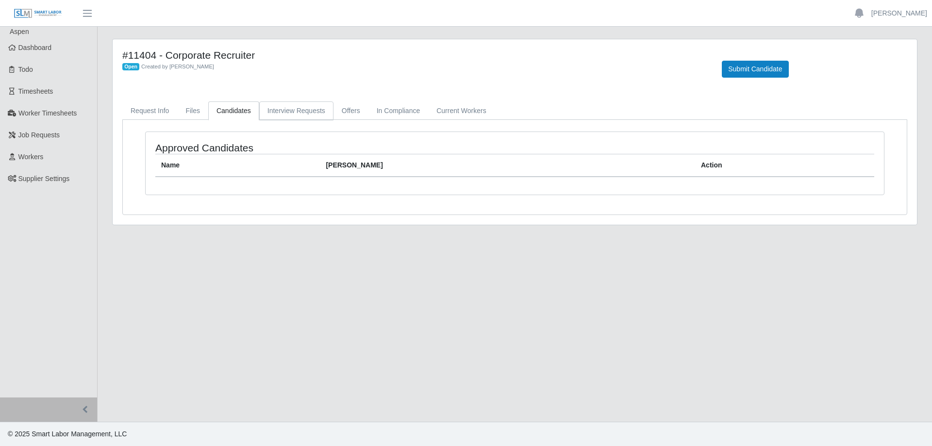
click at [307, 109] on link "Interview Requests" at bounding box center [296, 110] width 74 height 19
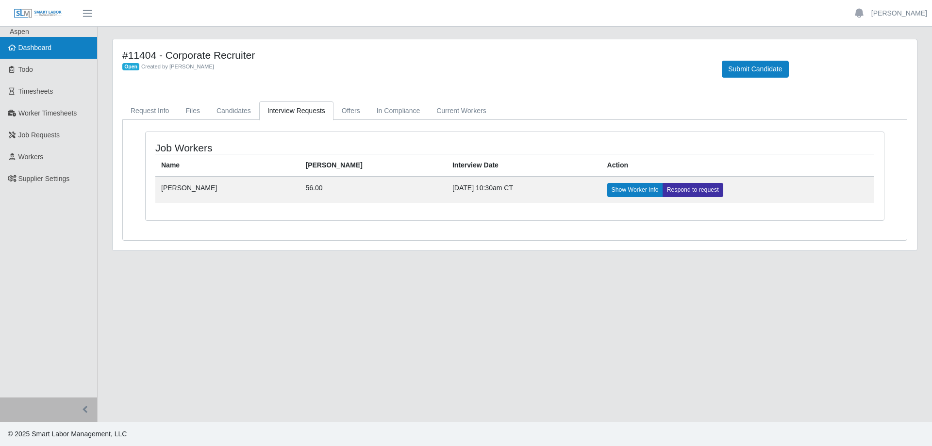
click at [33, 50] on span "Dashboard" at bounding box center [34, 48] width 33 height 8
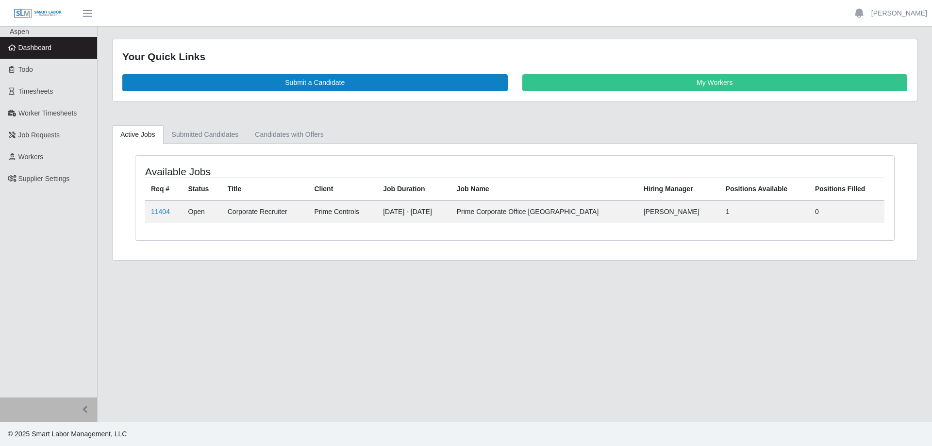
click at [160, 205] on td "11404" at bounding box center [163, 211] width 37 height 22
click at [159, 208] on link "11404" at bounding box center [160, 212] width 19 height 8
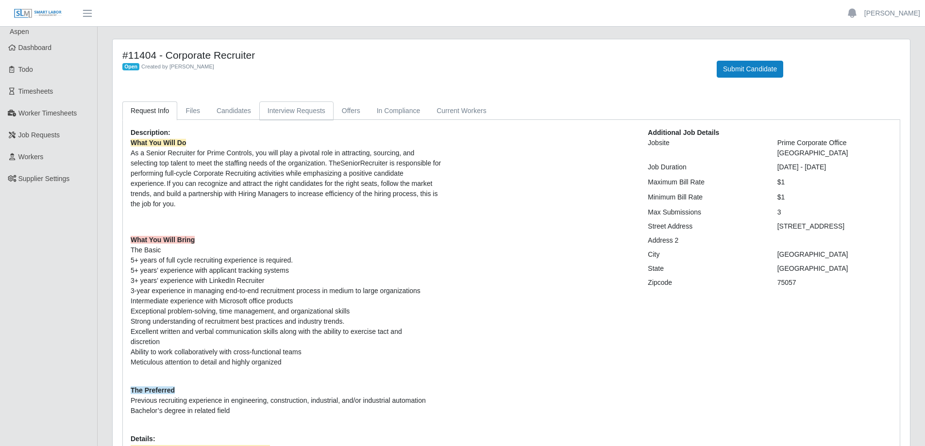
click at [287, 110] on link "Interview Requests" at bounding box center [296, 110] width 74 height 19
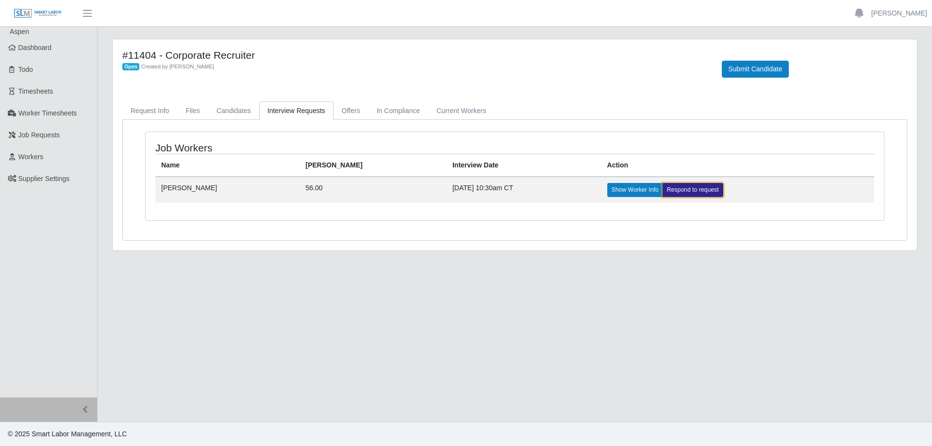
click at [662, 191] on link "Respond to request" at bounding box center [692, 190] width 61 height 14
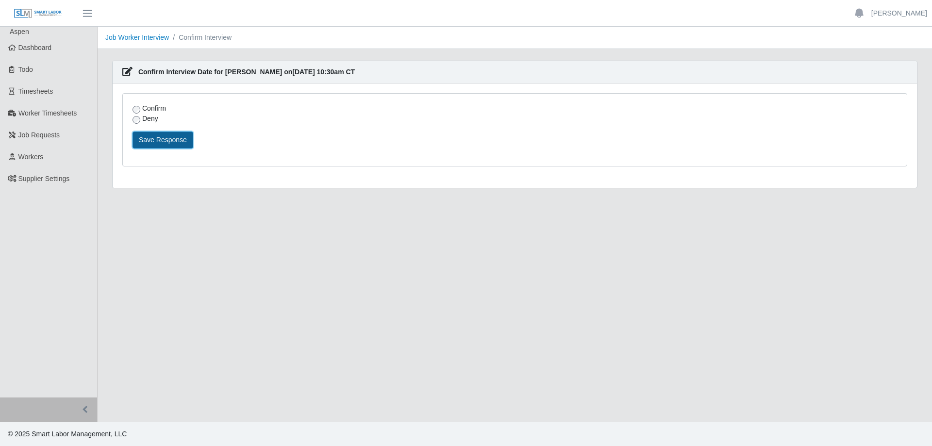
click at [158, 140] on button "Save Response" at bounding box center [162, 140] width 61 height 17
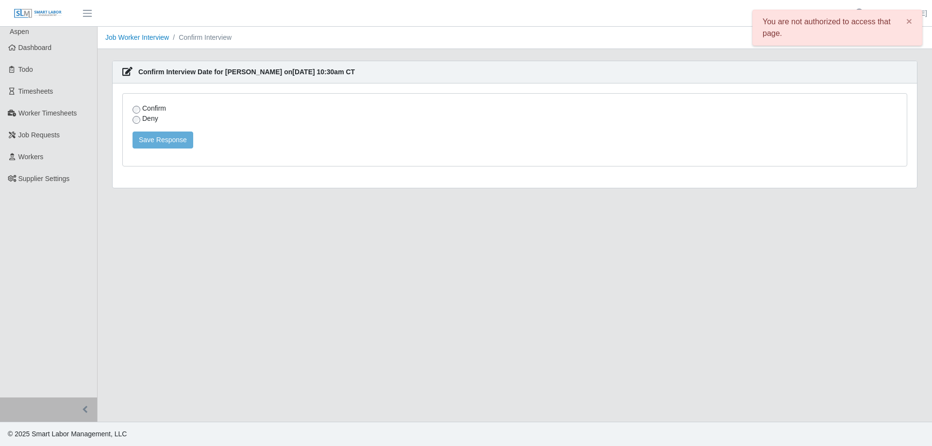
click at [216, 158] on div "Confirm Deny Please provide details why you are declining and atleast two other…" at bounding box center [515, 130] width 784 height 72
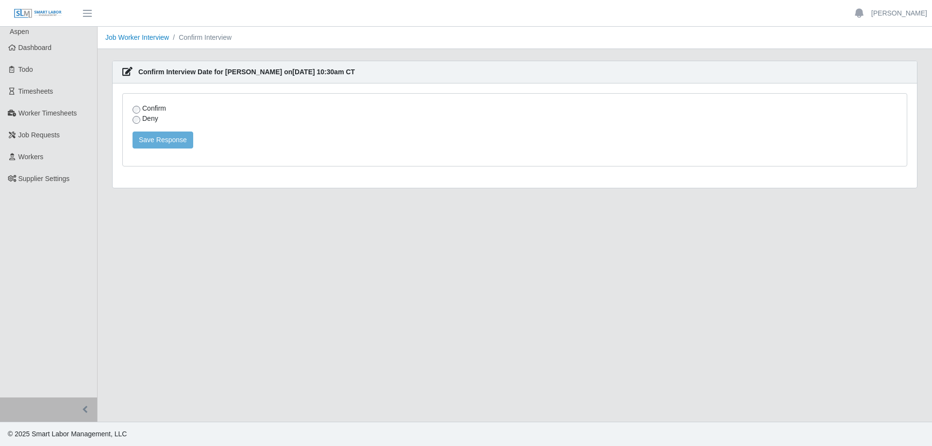
click at [266, 191] on div "Confirm Interview Date for Jacob Lira on 10/03/25 10:30am CT Confirm Deny Pleas…" at bounding box center [515, 130] width 820 height 139
click at [54, 52] on link "Dashboard" at bounding box center [48, 48] width 97 height 22
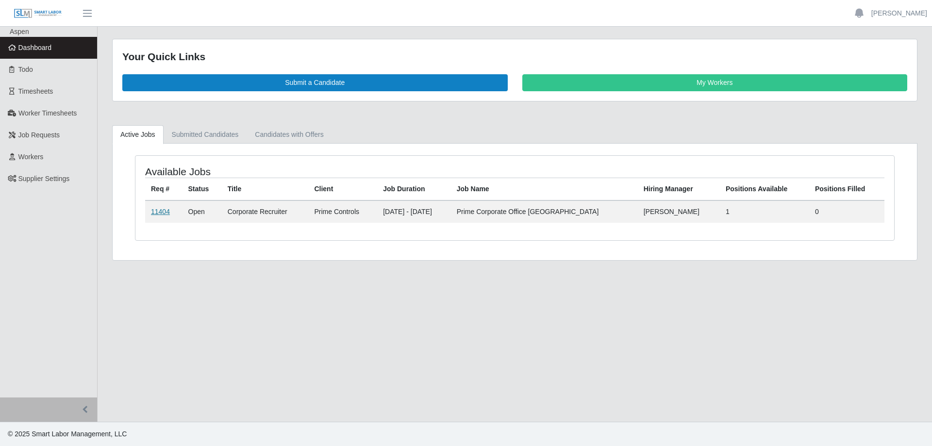
click at [160, 213] on link "11404" at bounding box center [160, 212] width 19 height 8
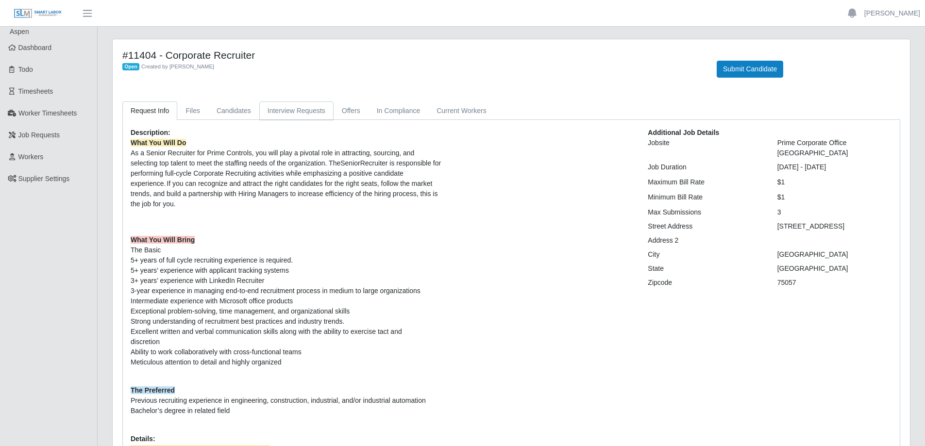
click at [293, 115] on link "Interview Requests" at bounding box center [296, 110] width 74 height 19
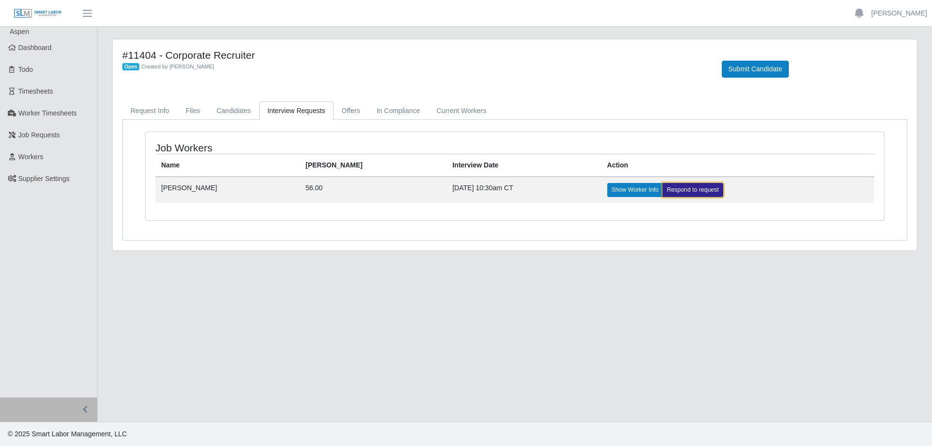
click at [662, 189] on link "Respond to request" at bounding box center [692, 190] width 61 height 14
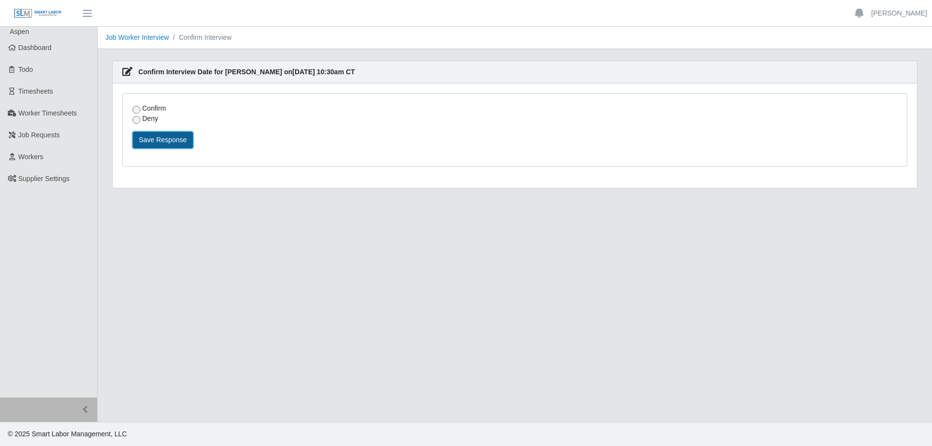
click at [167, 141] on button "Save Response" at bounding box center [162, 140] width 61 height 17
click at [400, 185] on div "Confirm Deny Please provide details why you are declining and atleast two other…" at bounding box center [515, 135] width 804 height 104
click at [161, 34] on link "Job Worker Interview" at bounding box center [137, 37] width 64 height 8
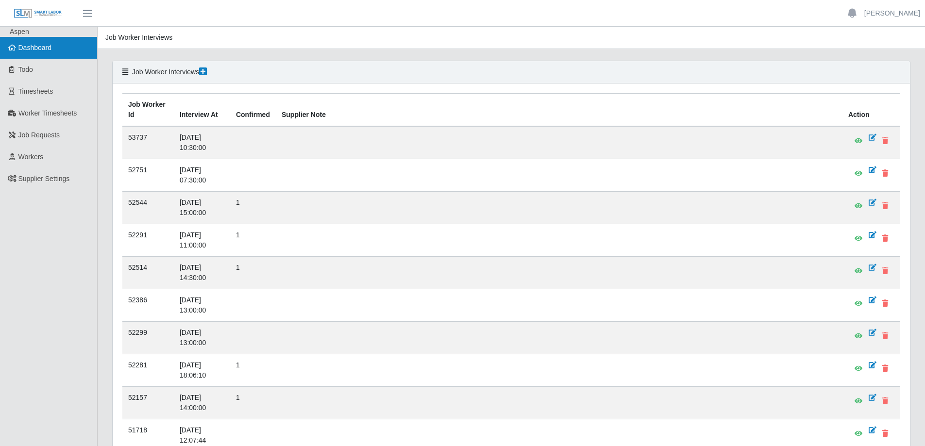
click at [50, 48] on span "Dashboard" at bounding box center [34, 48] width 33 height 8
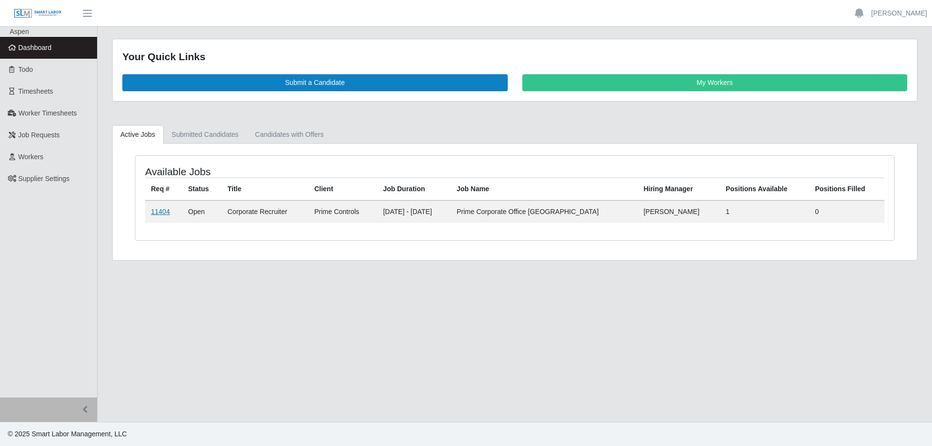
click at [166, 210] on link "11404" at bounding box center [160, 212] width 19 height 8
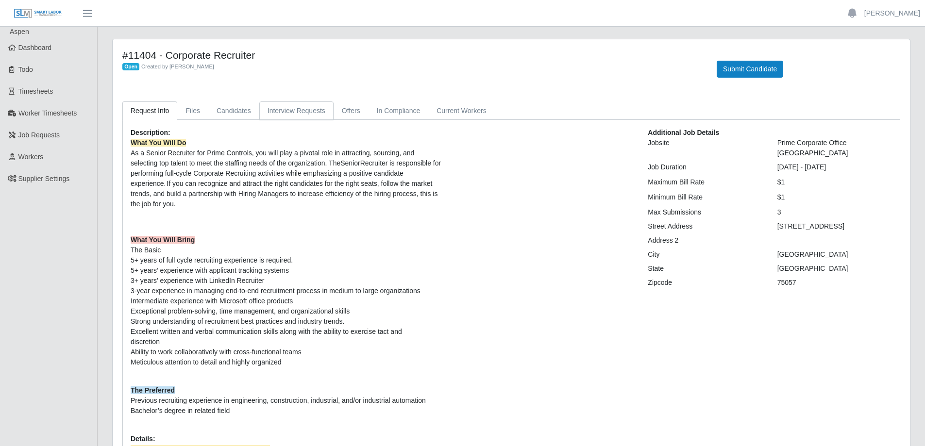
click at [303, 110] on link "Interview Requests" at bounding box center [296, 110] width 74 height 19
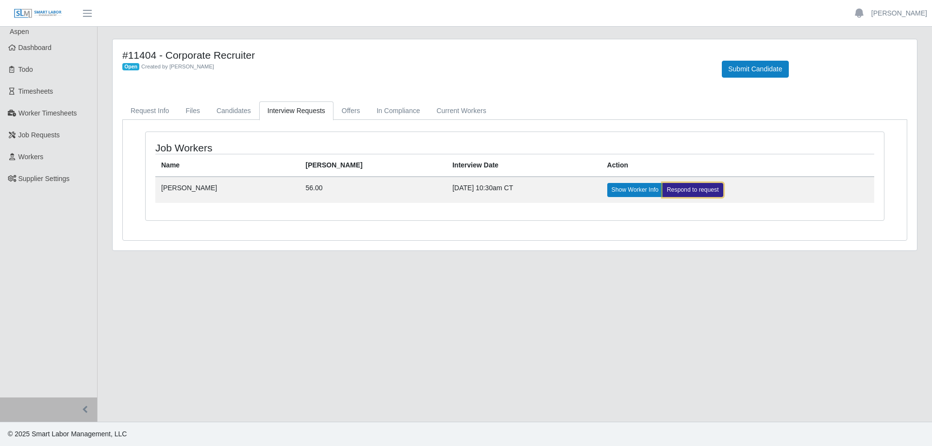
click at [662, 191] on link "Respond to request" at bounding box center [692, 190] width 61 height 14
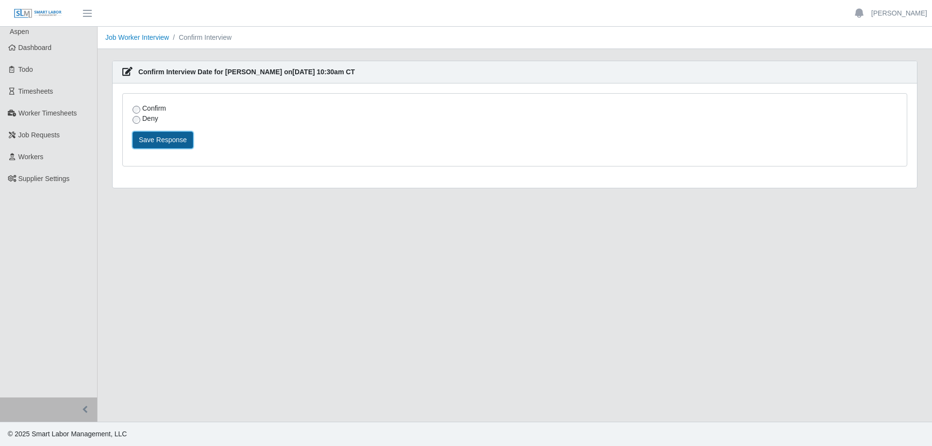
click at [167, 134] on button "Save Response" at bounding box center [162, 140] width 61 height 17
click at [42, 50] on span "Dashboard" at bounding box center [34, 48] width 33 height 8
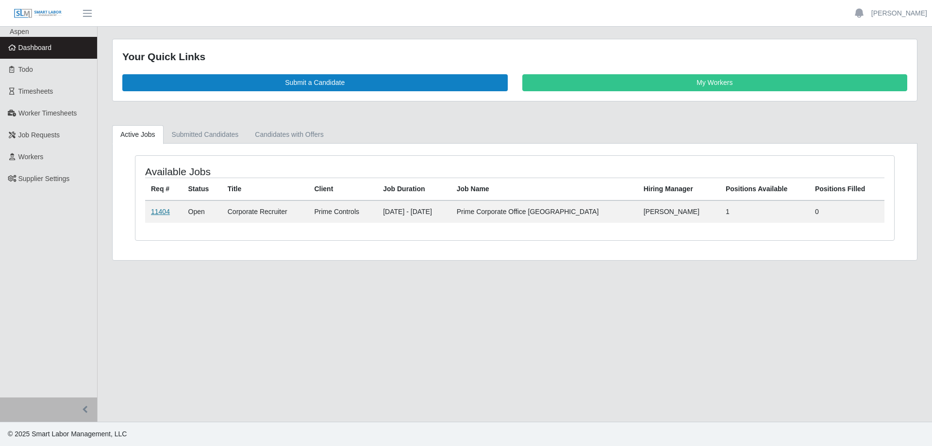
click at [162, 210] on link "11404" at bounding box center [160, 212] width 19 height 8
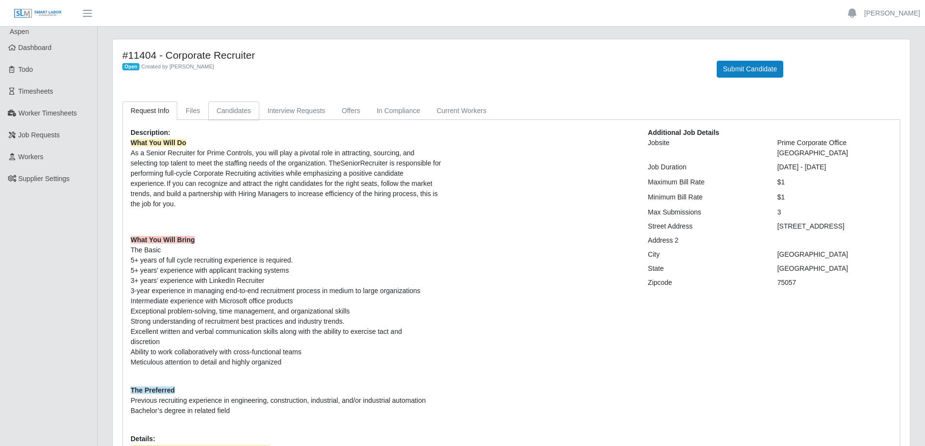
click at [230, 112] on link "Candidates" at bounding box center [233, 110] width 51 height 19
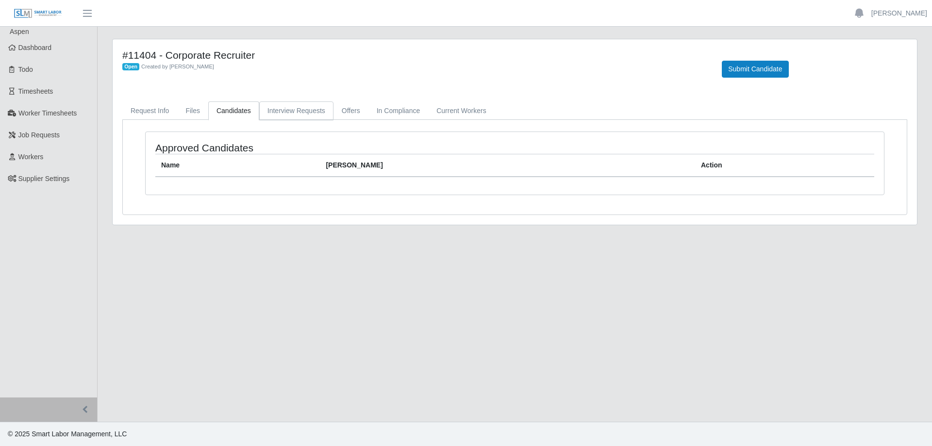
click at [298, 114] on link "Interview Requests" at bounding box center [296, 110] width 74 height 19
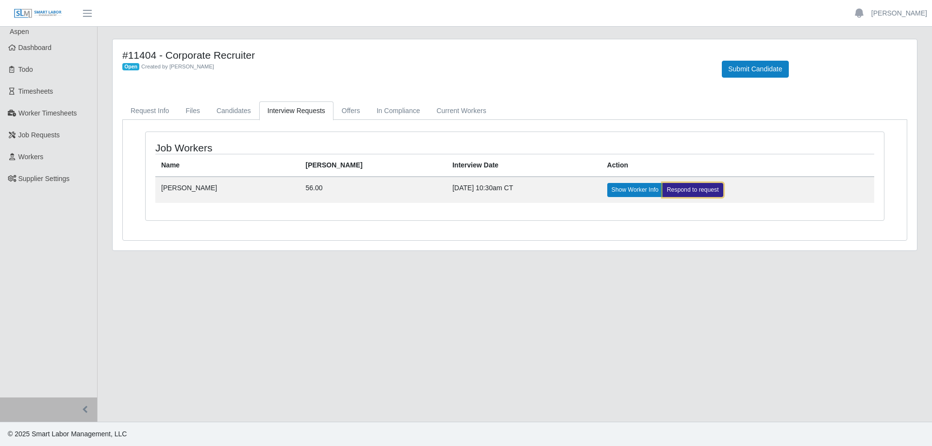
click at [662, 191] on link "Respond to request" at bounding box center [692, 190] width 61 height 14
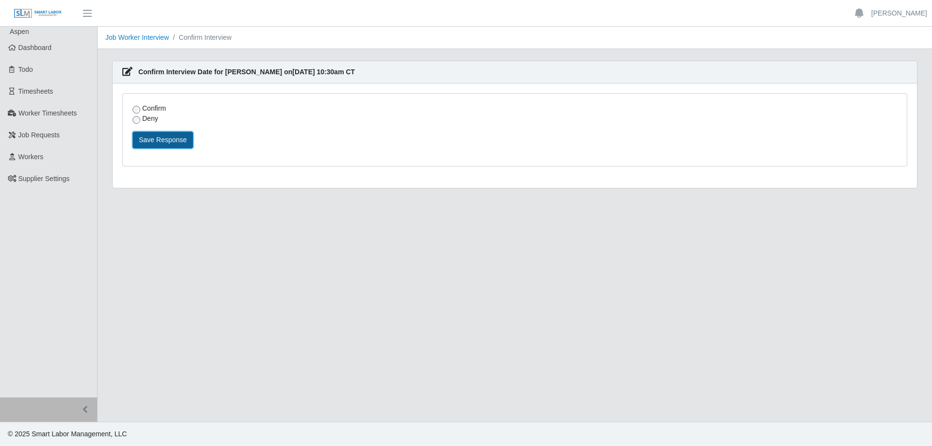
click at [157, 143] on button "Save Response" at bounding box center [162, 140] width 61 height 17
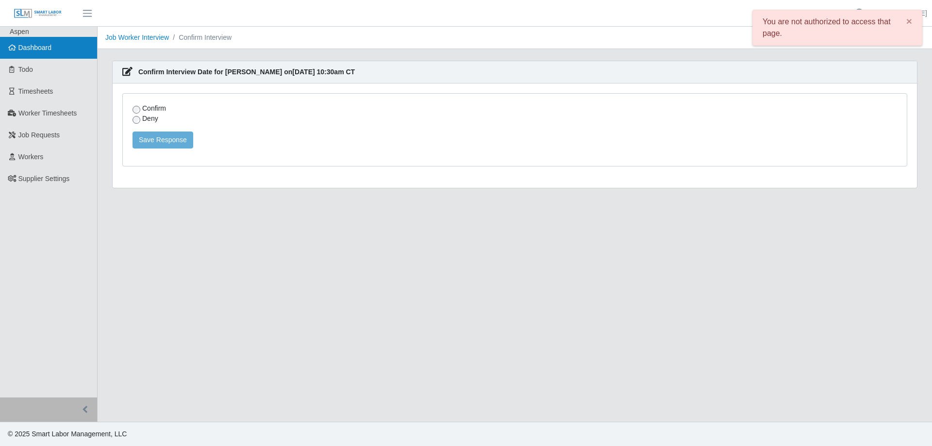
click at [37, 45] on span "Dashboard" at bounding box center [34, 48] width 33 height 8
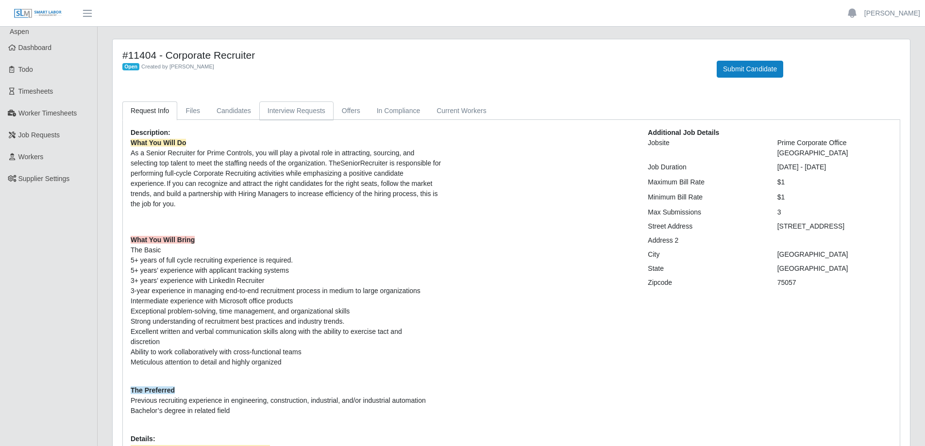
click at [287, 110] on link "Interview Requests" at bounding box center [296, 110] width 74 height 19
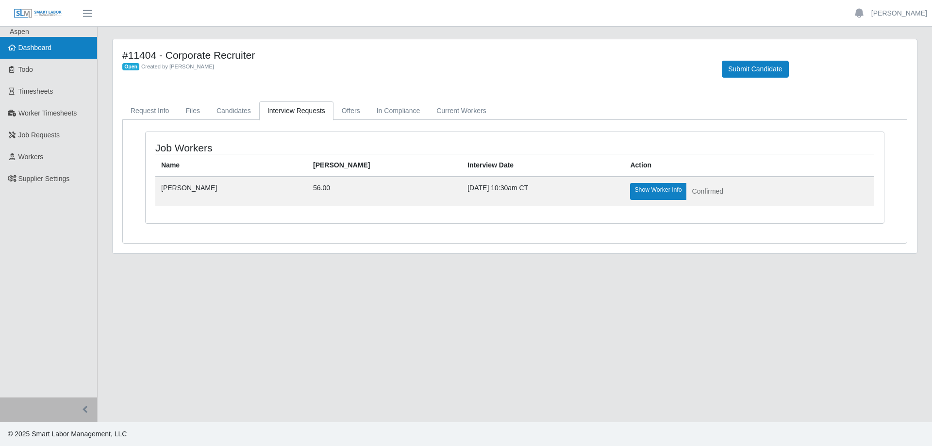
click at [52, 52] on link "Dashboard" at bounding box center [48, 48] width 97 height 22
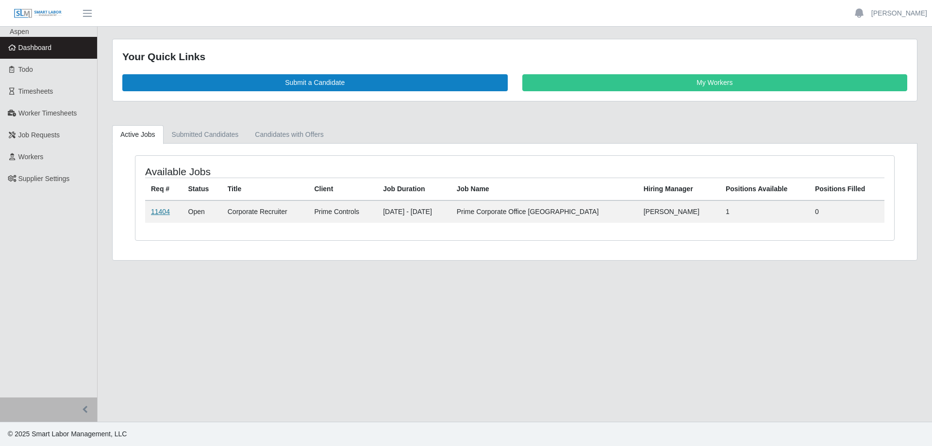
click at [158, 212] on link "11404" at bounding box center [160, 212] width 19 height 8
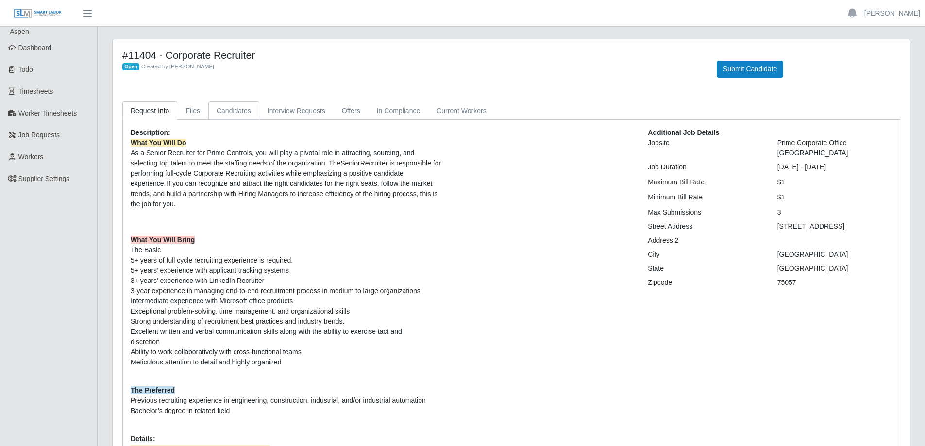
click at [232, 114] on link "Candidates" at bounding box center [233, 110] width 51 height 19
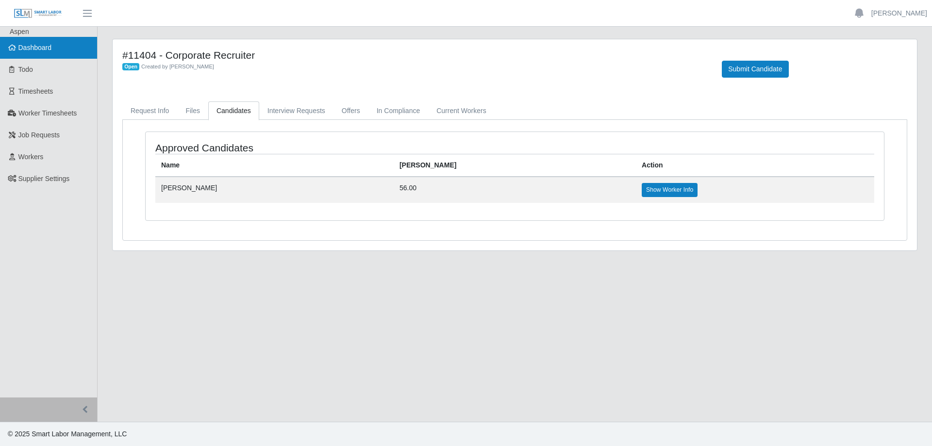
click at [51, 53] on link "Dashboard" at bounding box center [48, 48] width 97 height 22
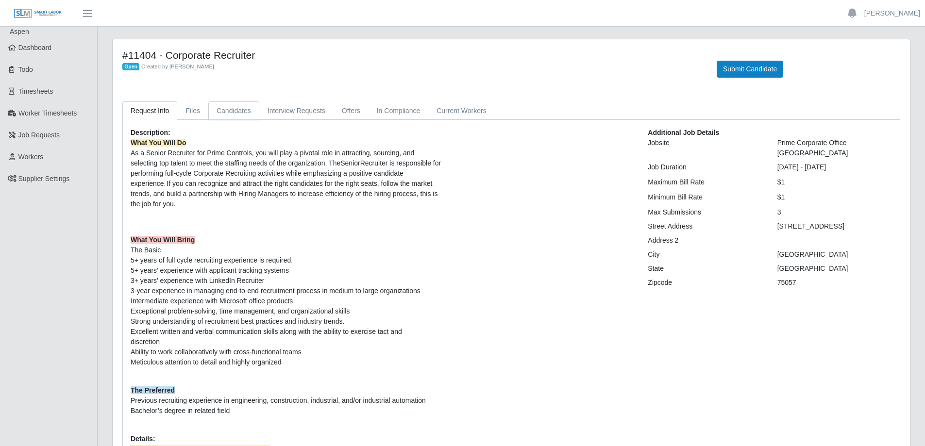
click at [219, 114] on link "Candidates" at bounding box center [233, 110] width 51 height 19
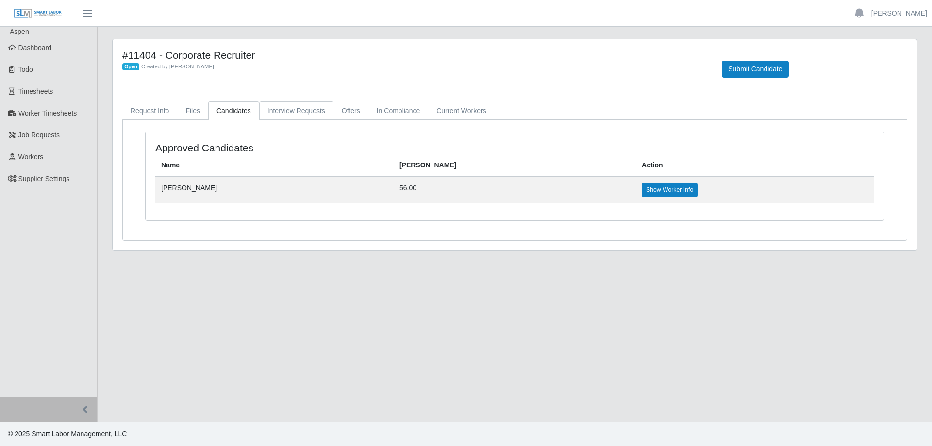
click at [295, 117] on link "Interview Requests" at bounding box center [296, 110] width 74 height 19
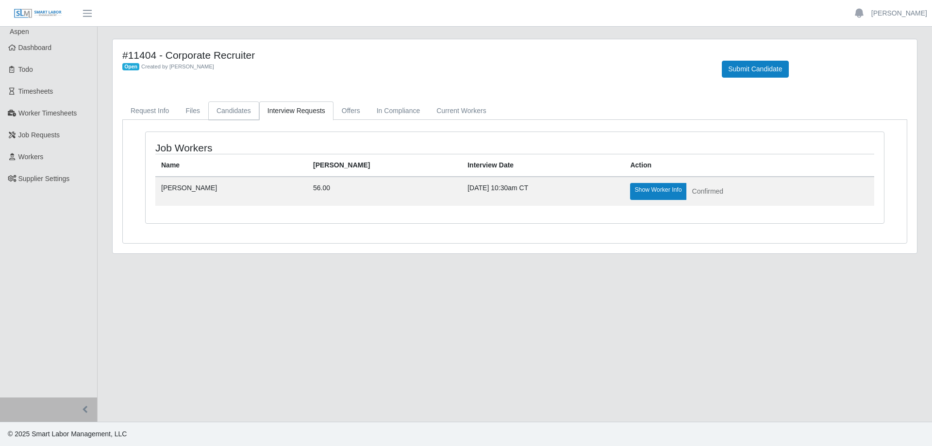
click at [233, 112] on link "Candidates" at bounding box center [233, 110] width 51 height 19
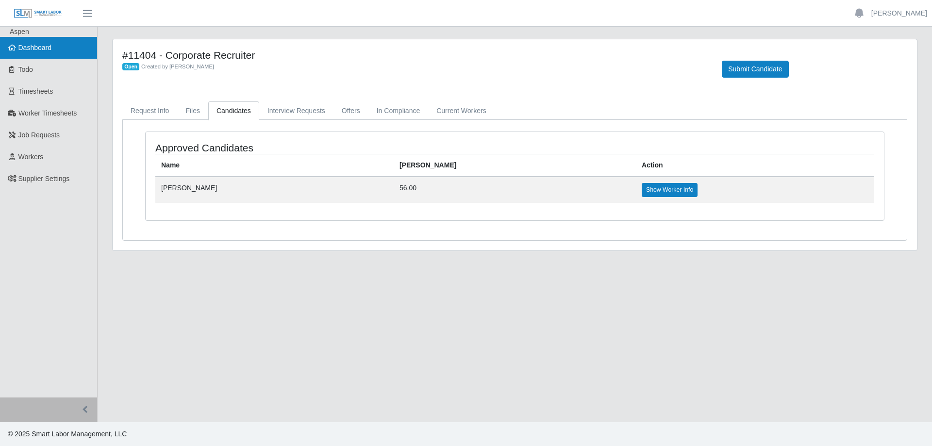
click at [46, 47] on span "Dashboard" at bounding box center [34, 48] width 33 height 8
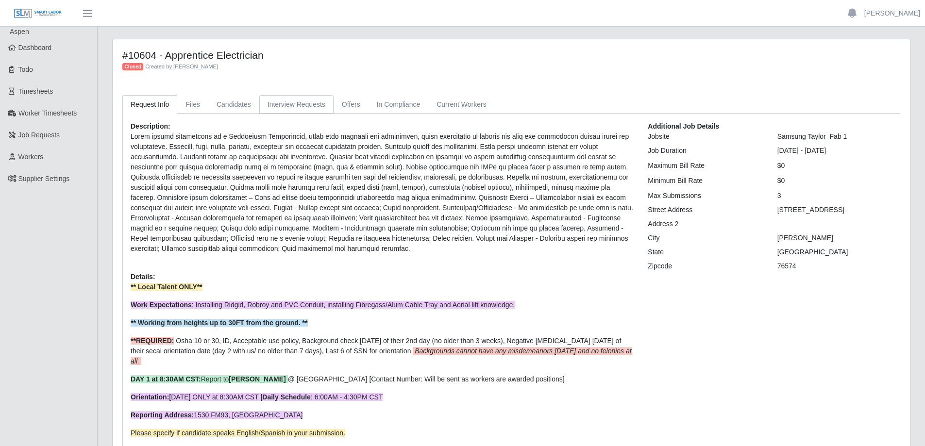
click at [275, 108] on link "Interview Requests" at bounding box center [296, 104] width 74 height 19
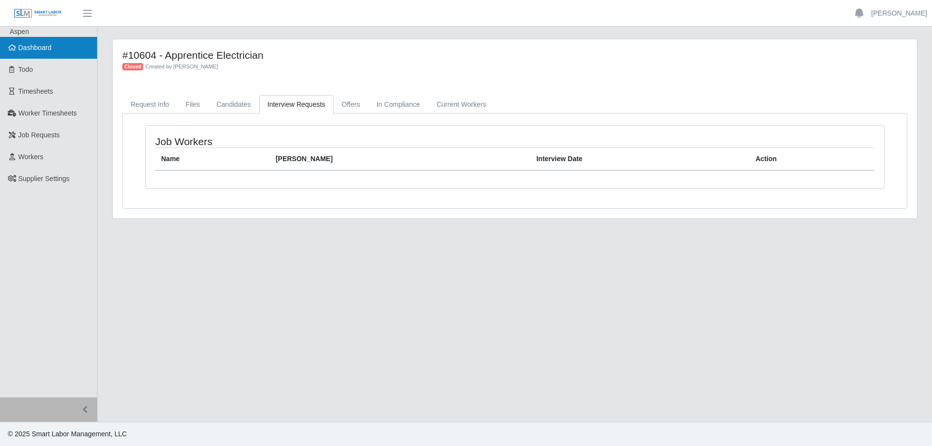
click at [39, 50] on span "Dashboard" at bounding box center [34, 48] width 33 height 8
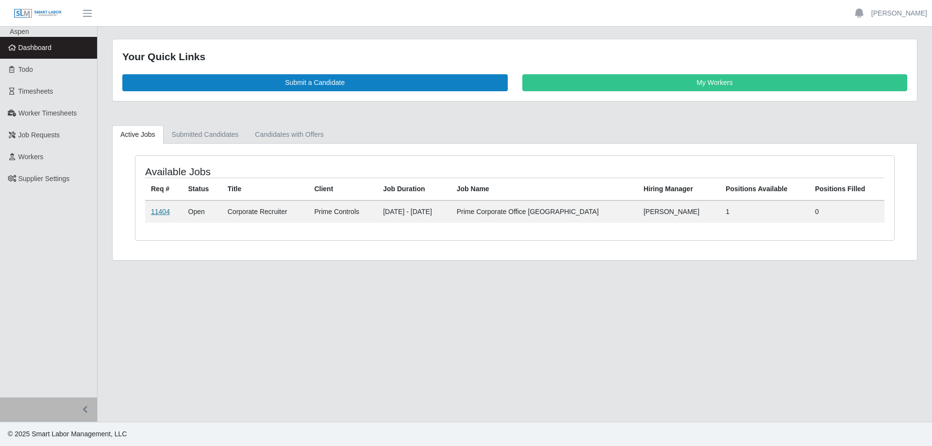
click at [159, 214] on link "11404" at bounding box center [160, 212] width 19 height 8
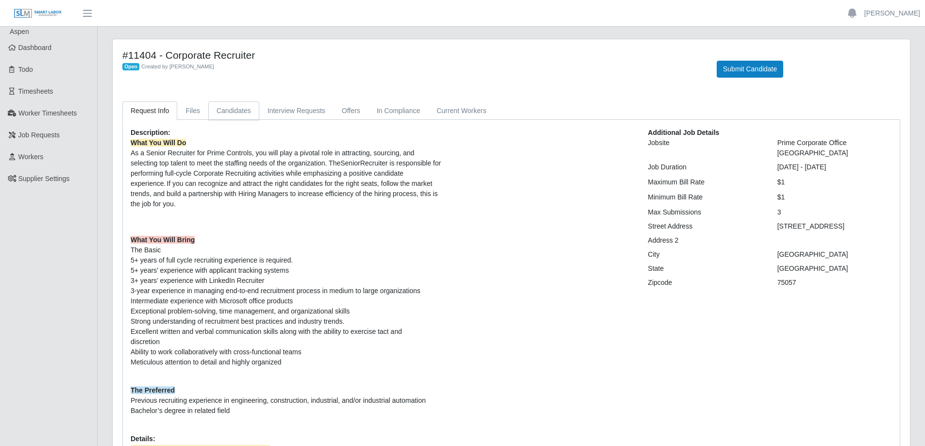
click at [232, 112] on link "Candidates" at bounding box center [233, 110] width 51 height 19
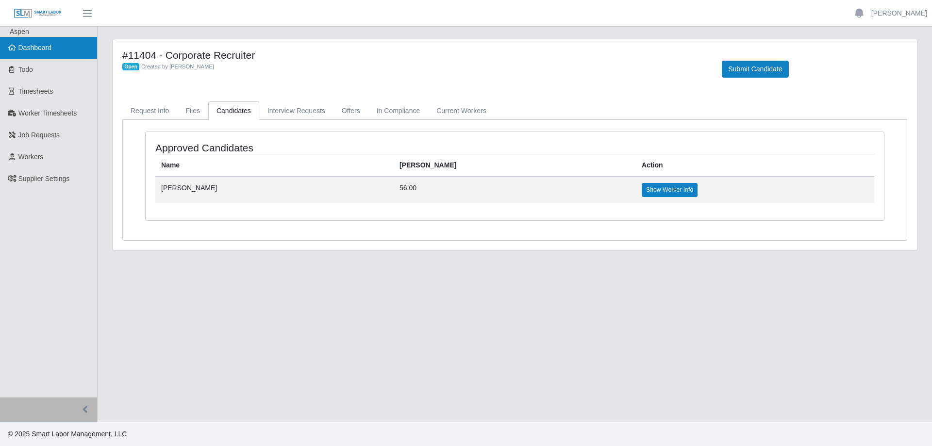
click at [47, 52] on link "Dashboard" at bounding box center [48, 48] width 97 height 22
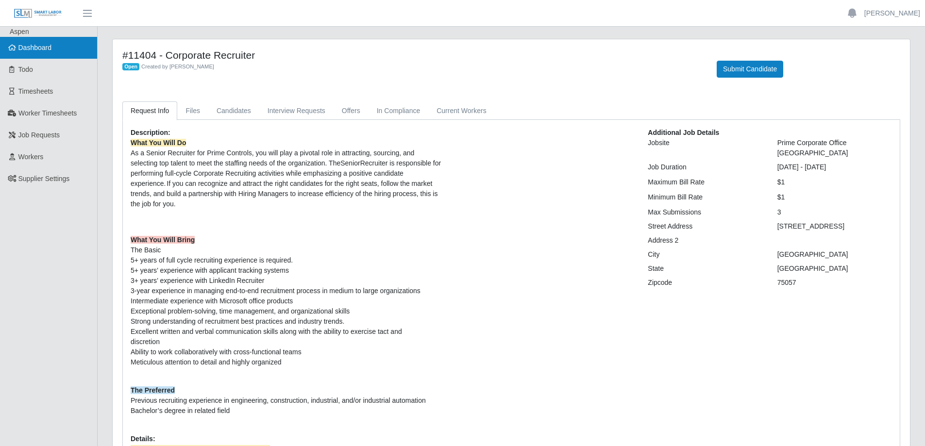
click at [49, 48] on span "Dashboard" at bounding box center [34, 48] width 33 height 8
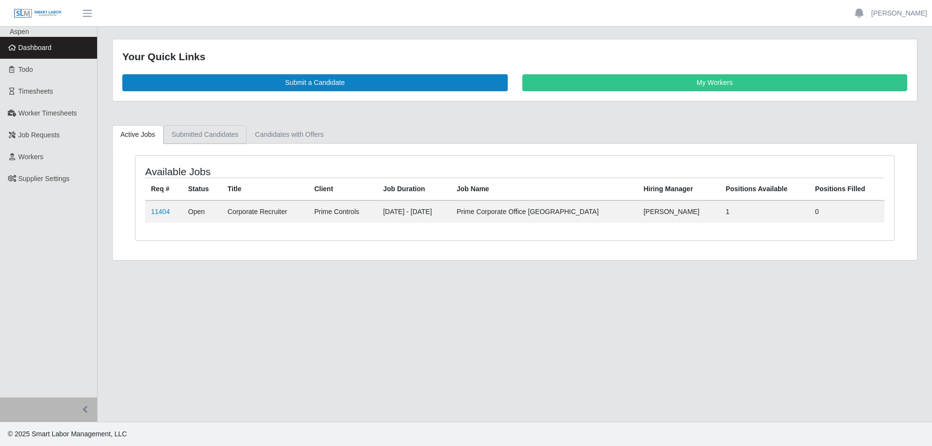
click at [197, 137] on link "Submitted Candidates" at bounding box center [205, 134] width 83 height 19
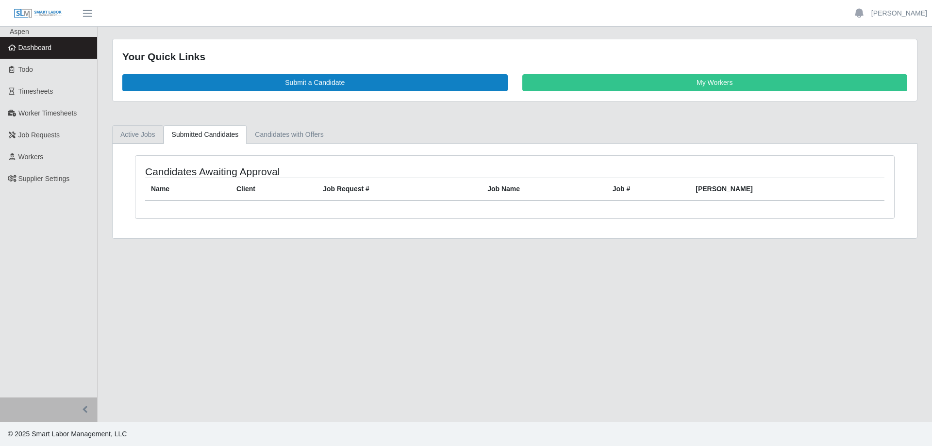
click at [141, 134] on link "Active Jobs" at bounding box center [137, 134] width 51 height 19
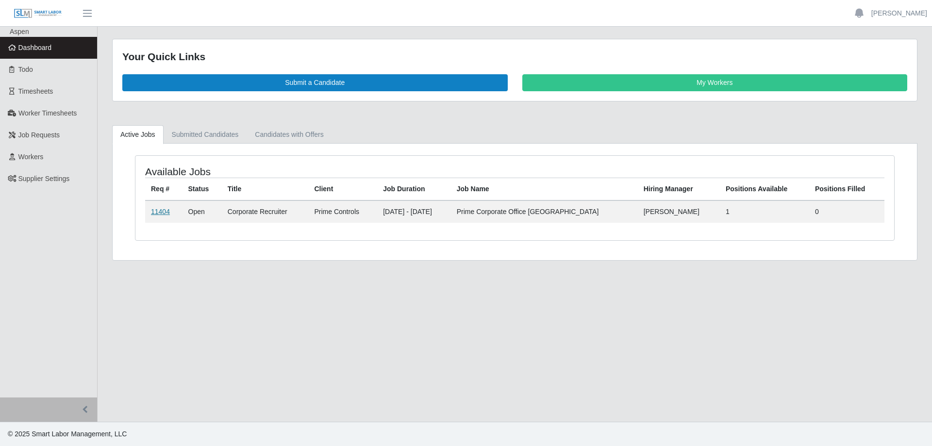
click at [159, 209] on link "11404" at bounding box center [160, 212] width 19 height 8
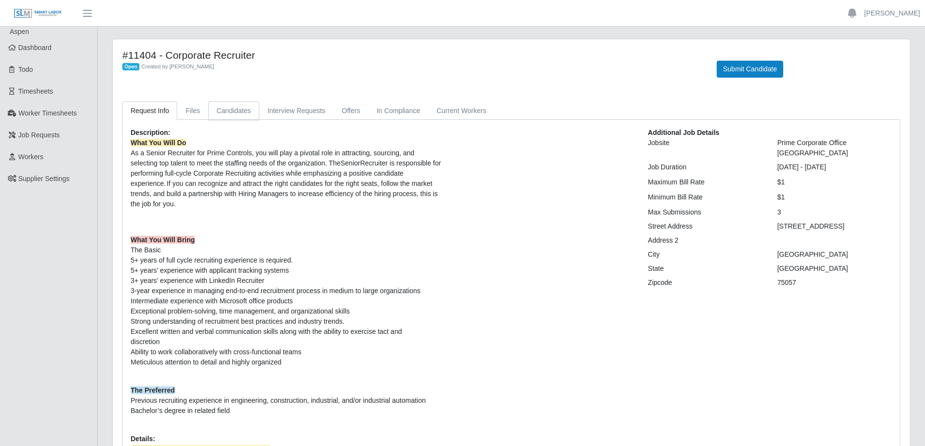
click at [222, 115] on link "Candidates" at bounding box center [233, 110] width 51 height 19
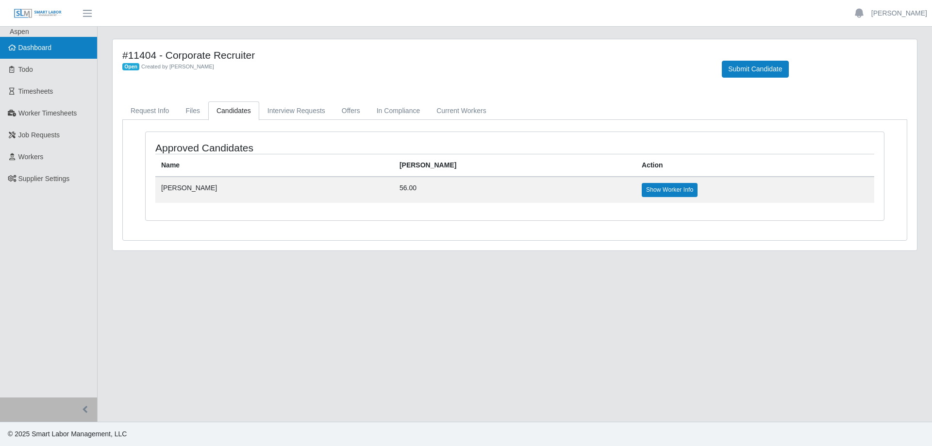
click at [54, 51] on link "Dashboard" at bounding box center [48, 48] width 97 height 22
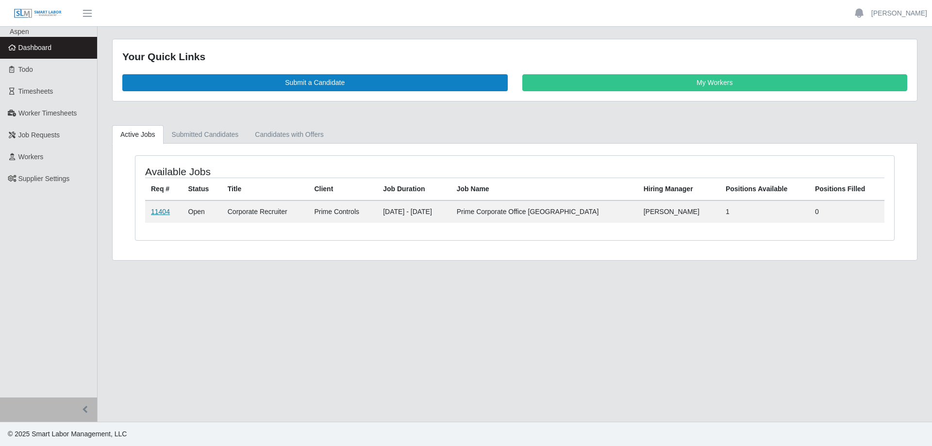
click at [160, 213] on link "11404" at bounding box center [160, 212] width 19 height 8
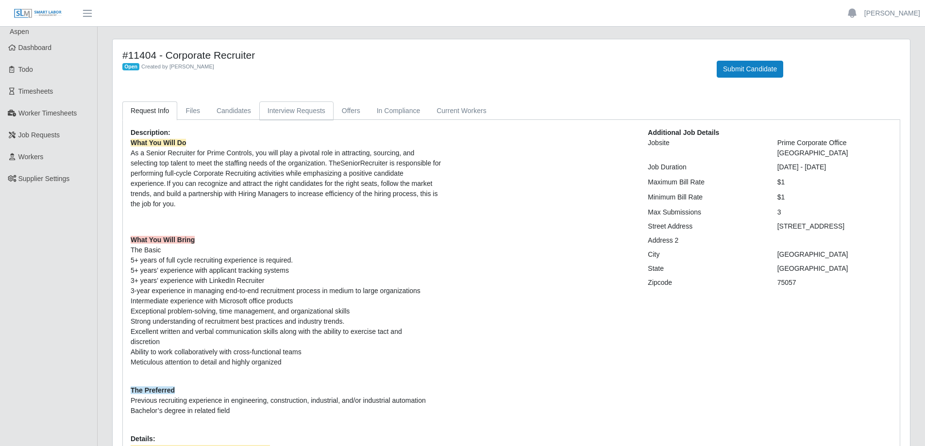
click at [296, 113] on link "Interview Requests" at bounding box center [296, 110] width 74 height 19
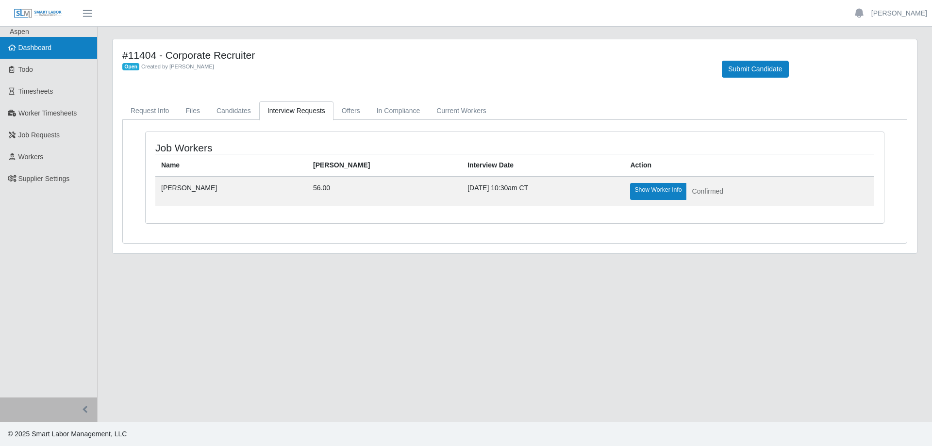
click at [41, 50] on span "Dashboard" at bounding box center [34, 48] width 33 height 8
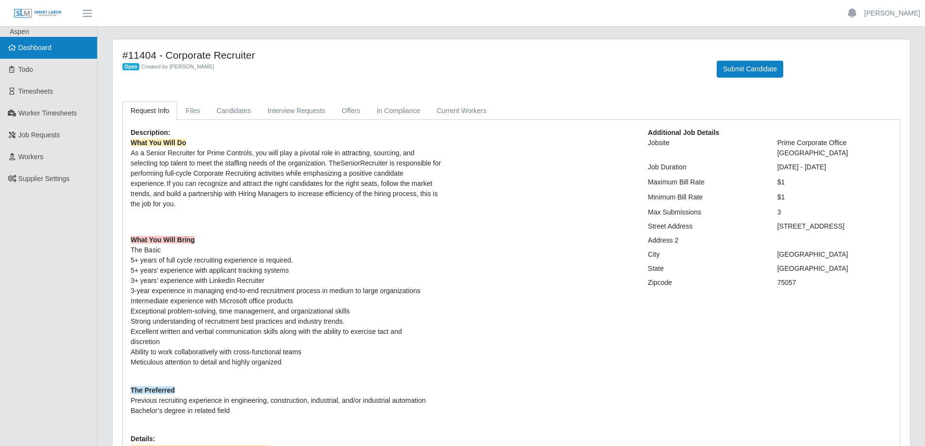
click at [45, 49] on span "Dashboard" at bounding box center [34, 48] width 33 height 8
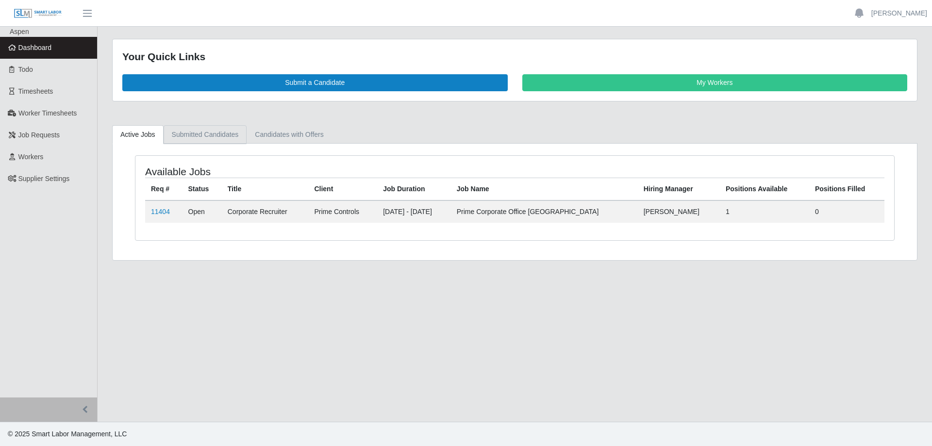
click at [200, 139] on link "Submitted Candidates" at bounding box center [205, 134] width 83 height 19
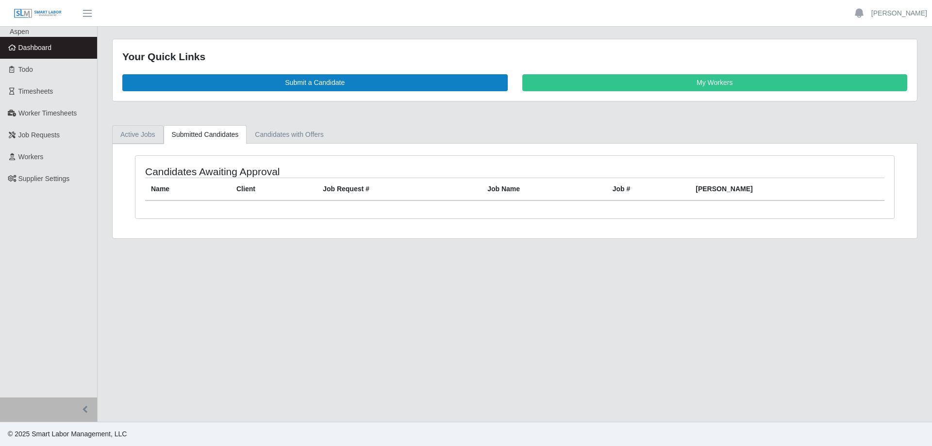
click at [138, 139] on link "Active Jobs" at bounding box center [137, 134] width 51 height 19
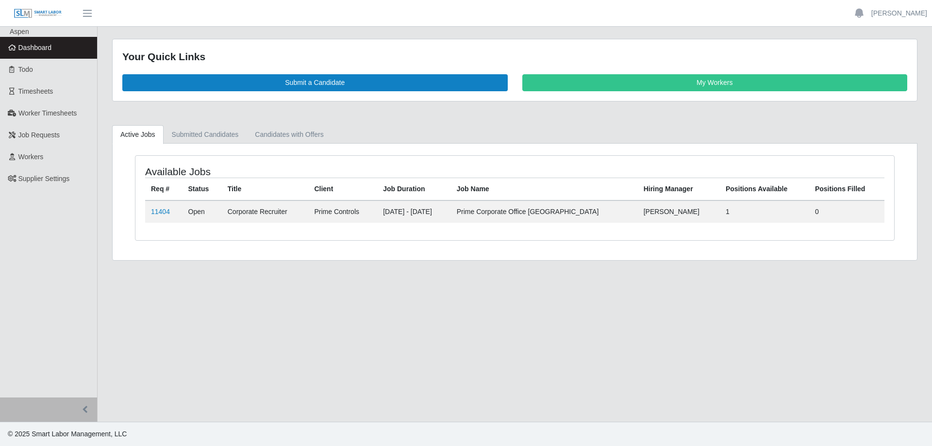
click at [45, 45] on span "Dashboard" at bounding box center [34, 48] width 33 height 8
click at [160, 213] on link "11404" at bounding box center [160, 212] width 19 height 8
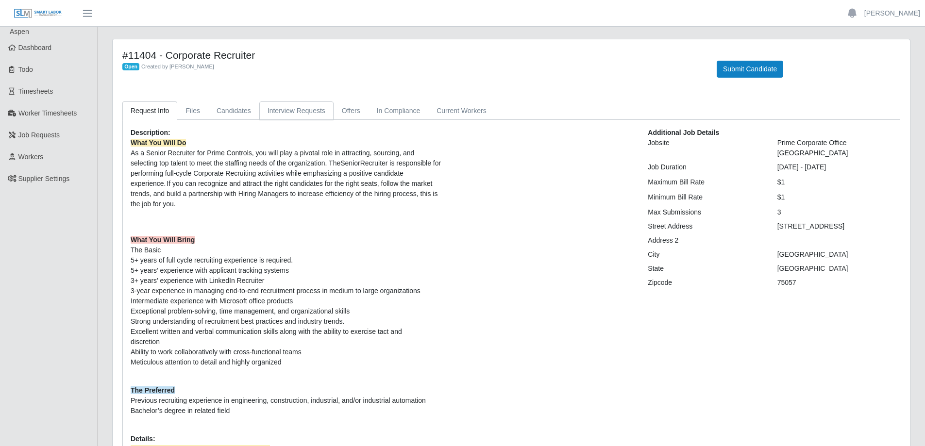
click at [281, 111] on link "Interview Requests" at bounding box center [296, 110] width 74 height 19
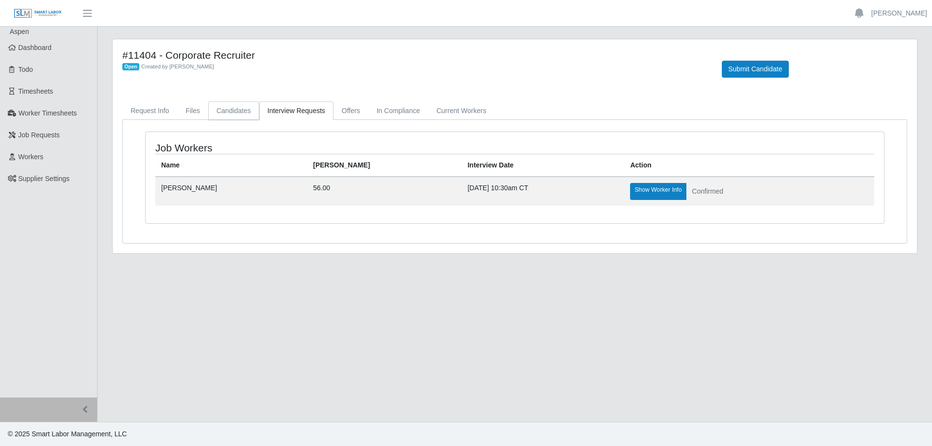
click at [225, 114] on link "Candidates" at bounding box center [233, 110] width 51 height 19
